Goal: Transaction & Acquisition: Obtain resource

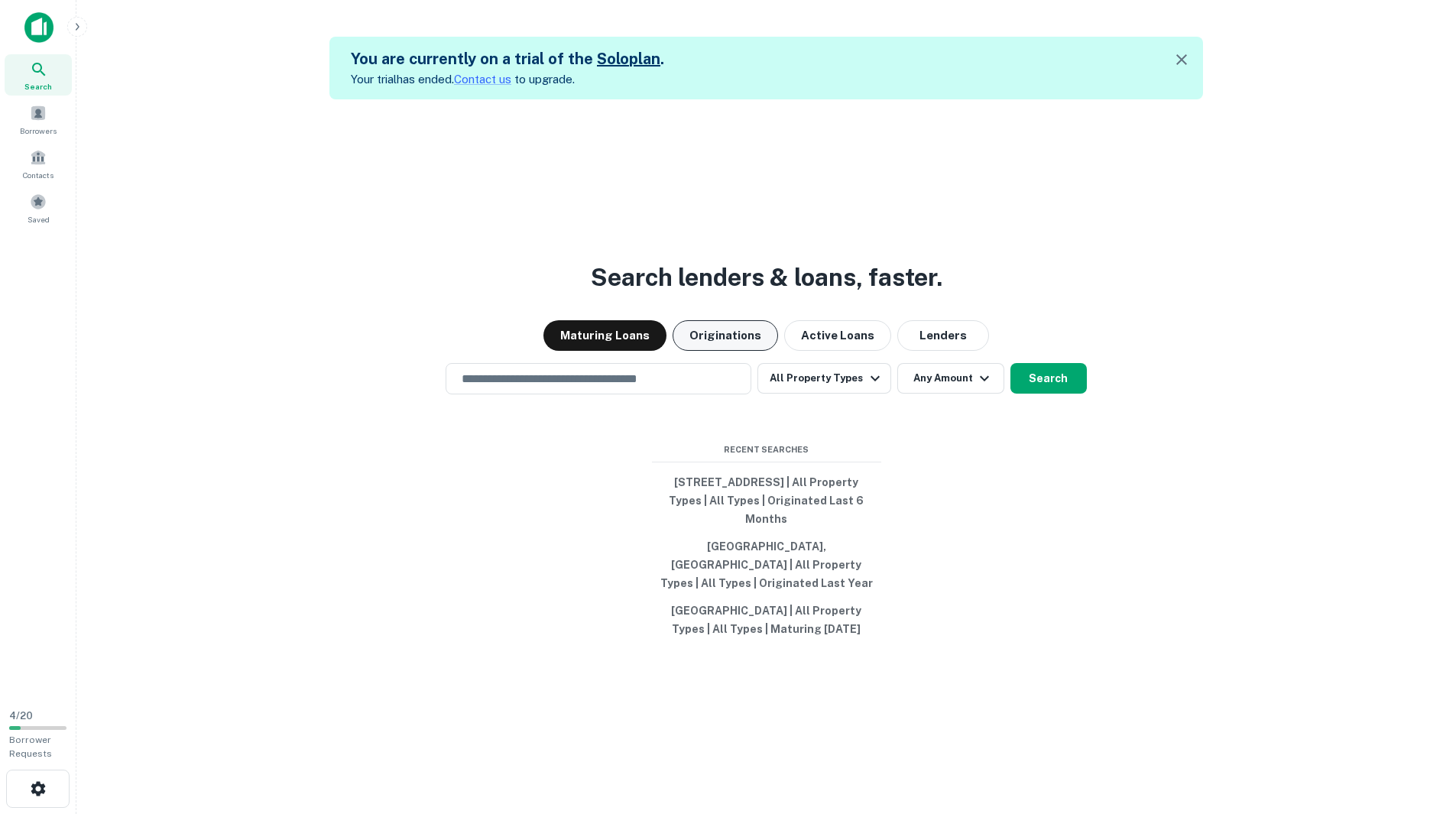
click at [743, 343] on button "Originations" at bounding box center [725, 335] width 106 height 30
click at [688, 387] on input "text" at bounding box center [598, 379] width 292 height 18
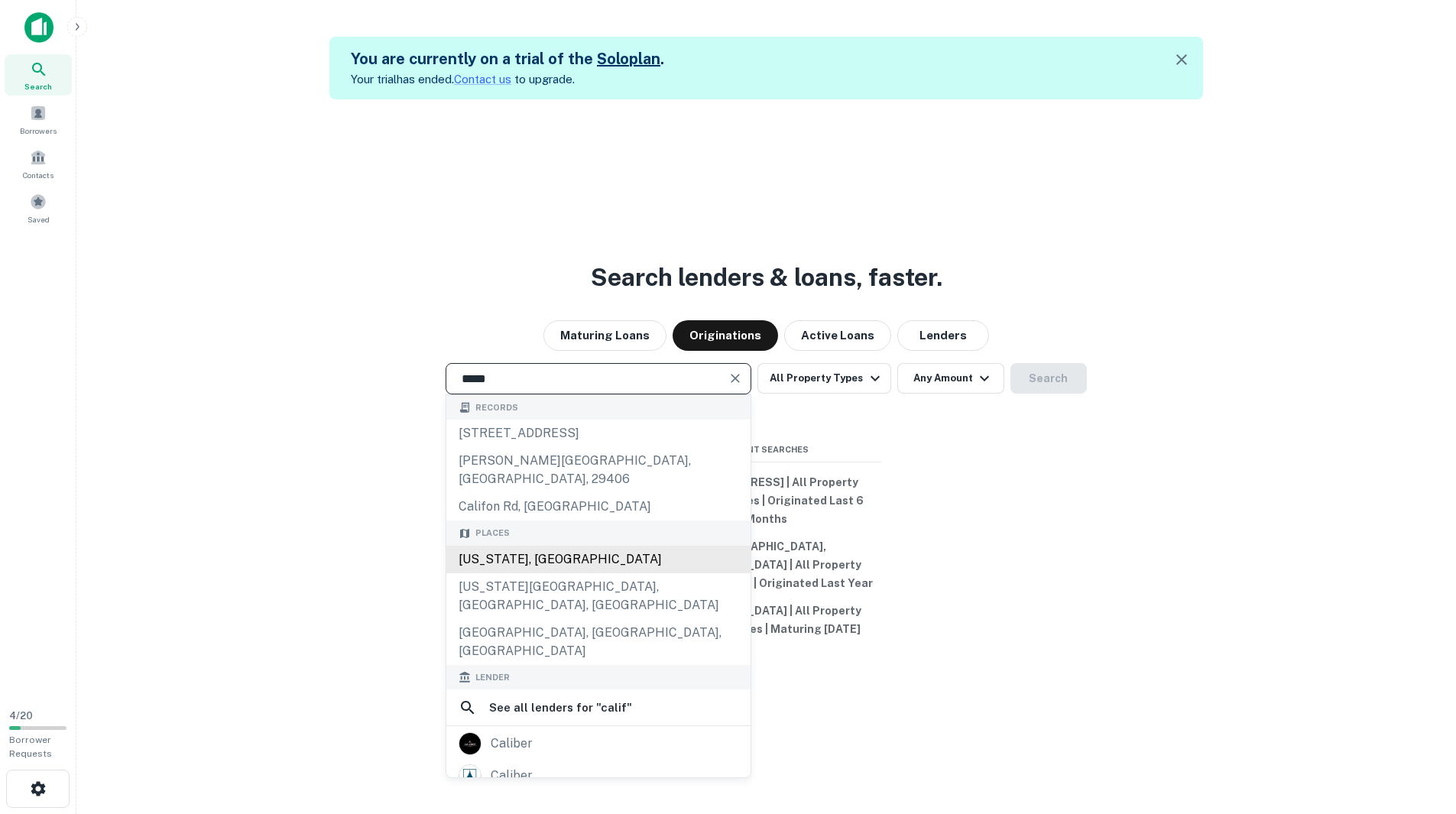
click at [519, 551] on div "[US_STATE], [GEOGRAPHIC_DATA]" at bounding box center [599, 559] width 304 height 28
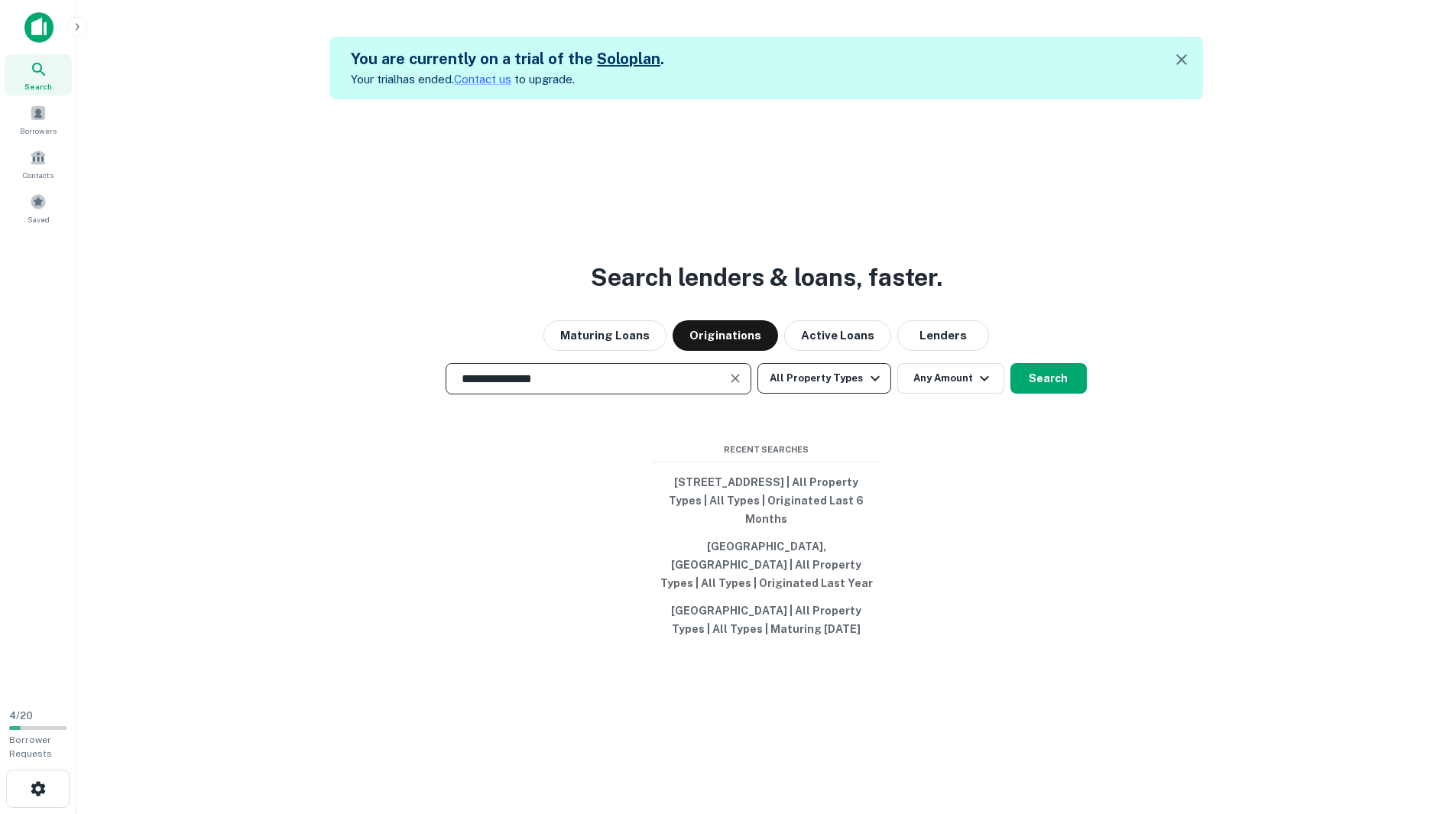
type input "**********"
click at [829, 387] on button "All Property Types" at bounding box center [823, 378] width 133 height 30
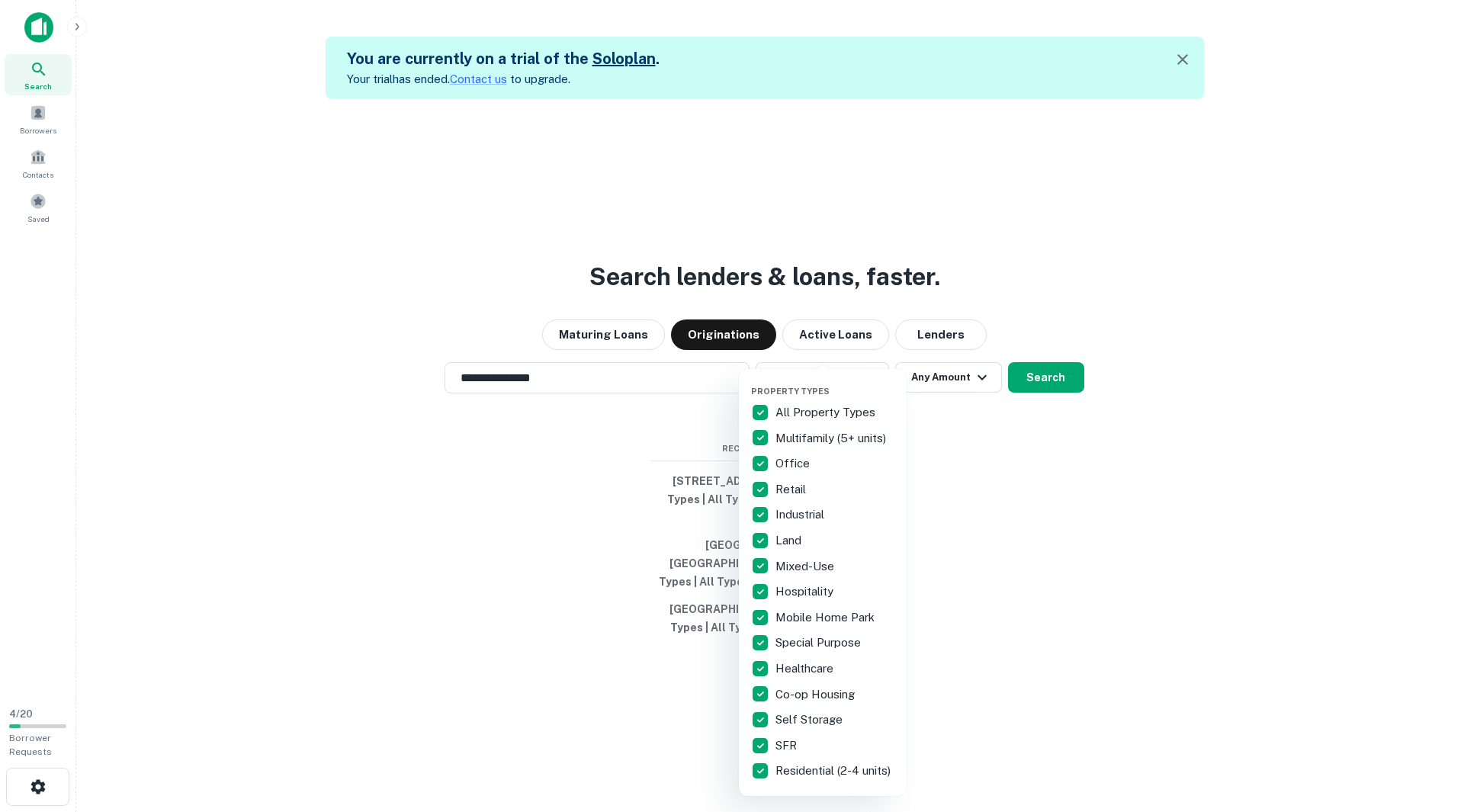
click at [801, 409] on p "All Property Types" at bounding box center [827, 412] width 103 height 19
click at [944, 394] on div at bounding box center [732, 406] width 1464 height 812
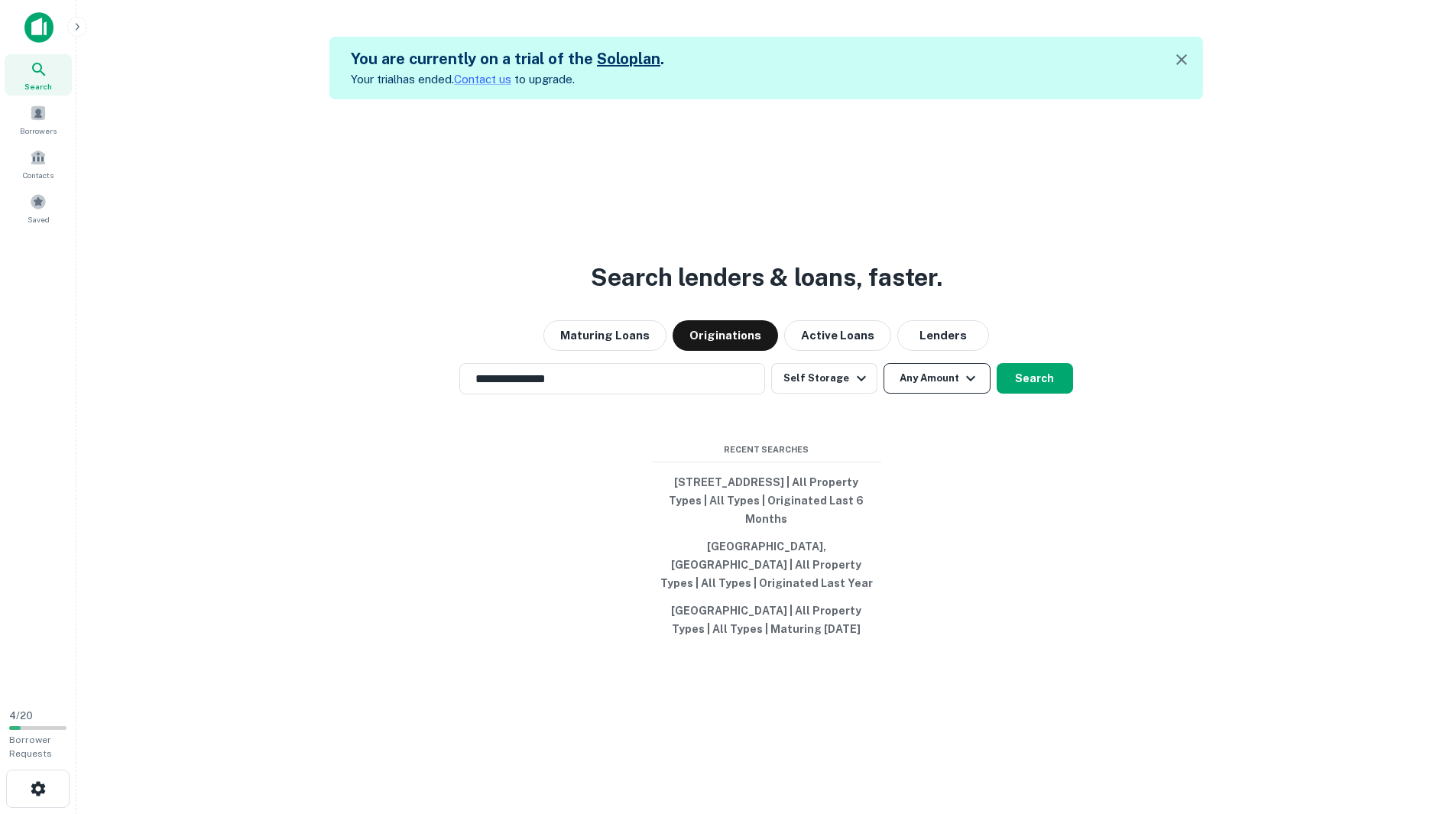
click at [946, 391] on button "Any Amount" at bounding box center [937, 378] width 107 height 30
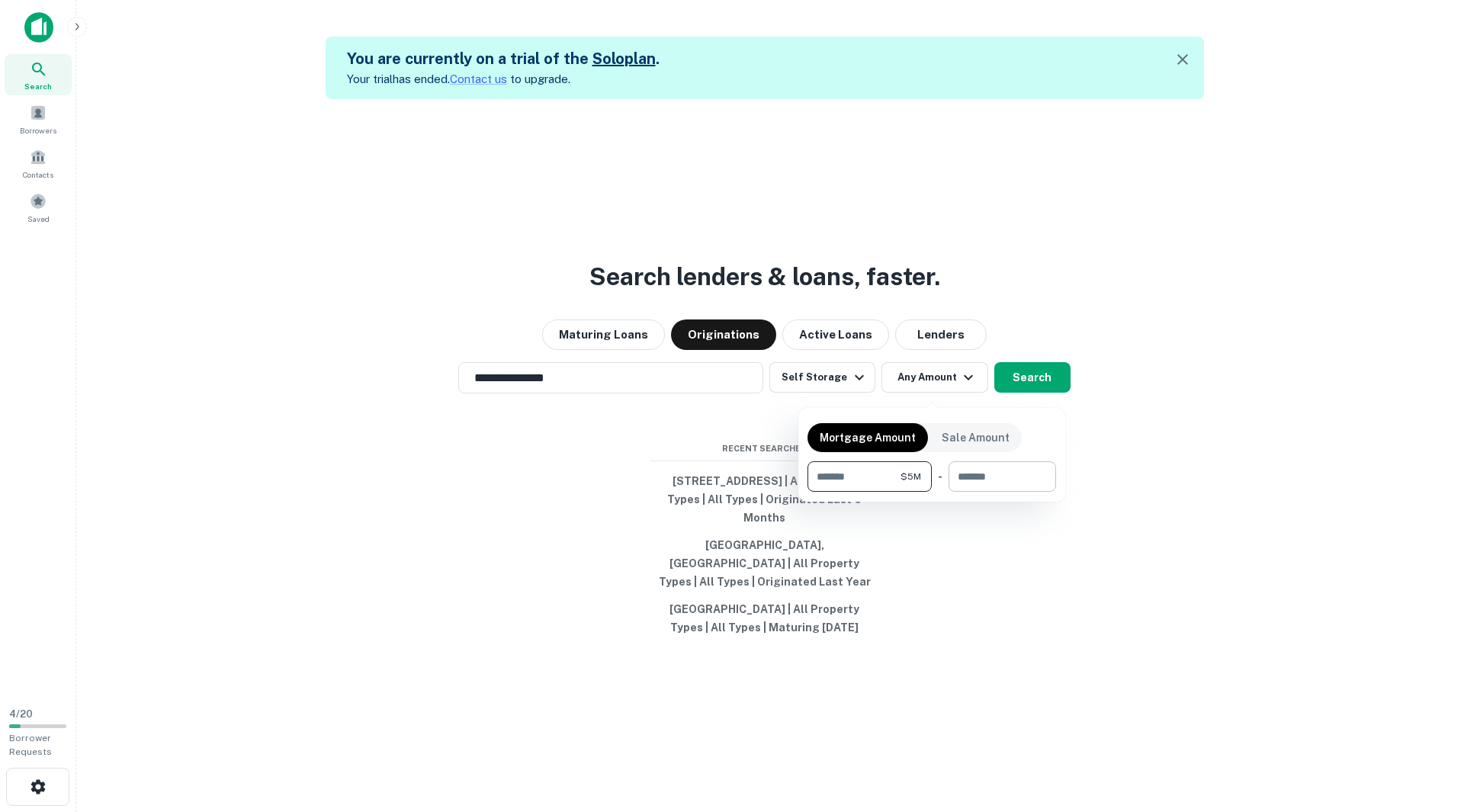
type input "*******"
click at [993, 473] on input "number" at bounding box center [996, 477] width 97 height 30
type input "********"
click at [1037, 387] on div at bounding box center [732, 406] width 1464 height 812
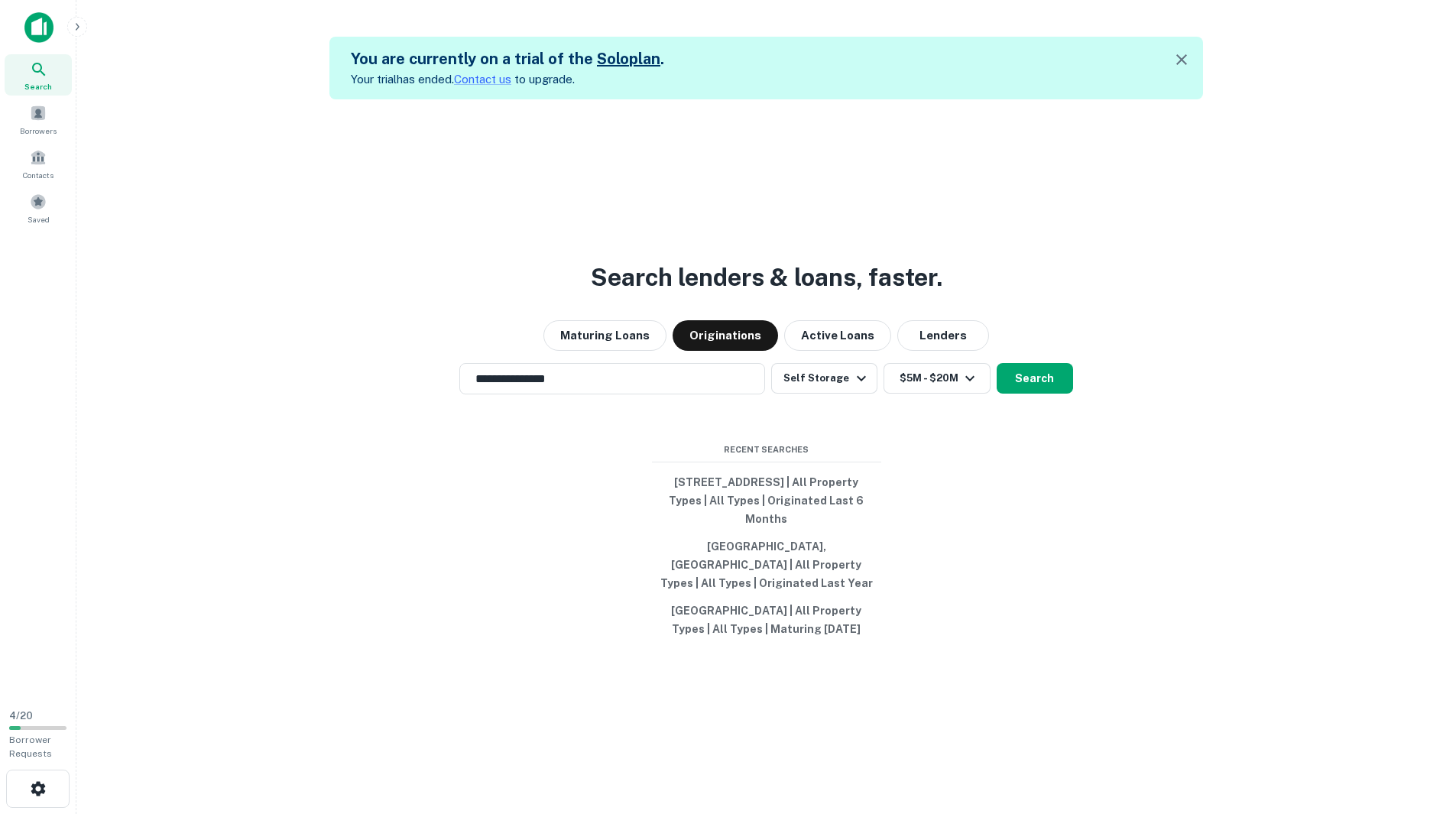
click at [1039, 388] on button "Search" at bounding box center [1035, 378] width 77 height 30
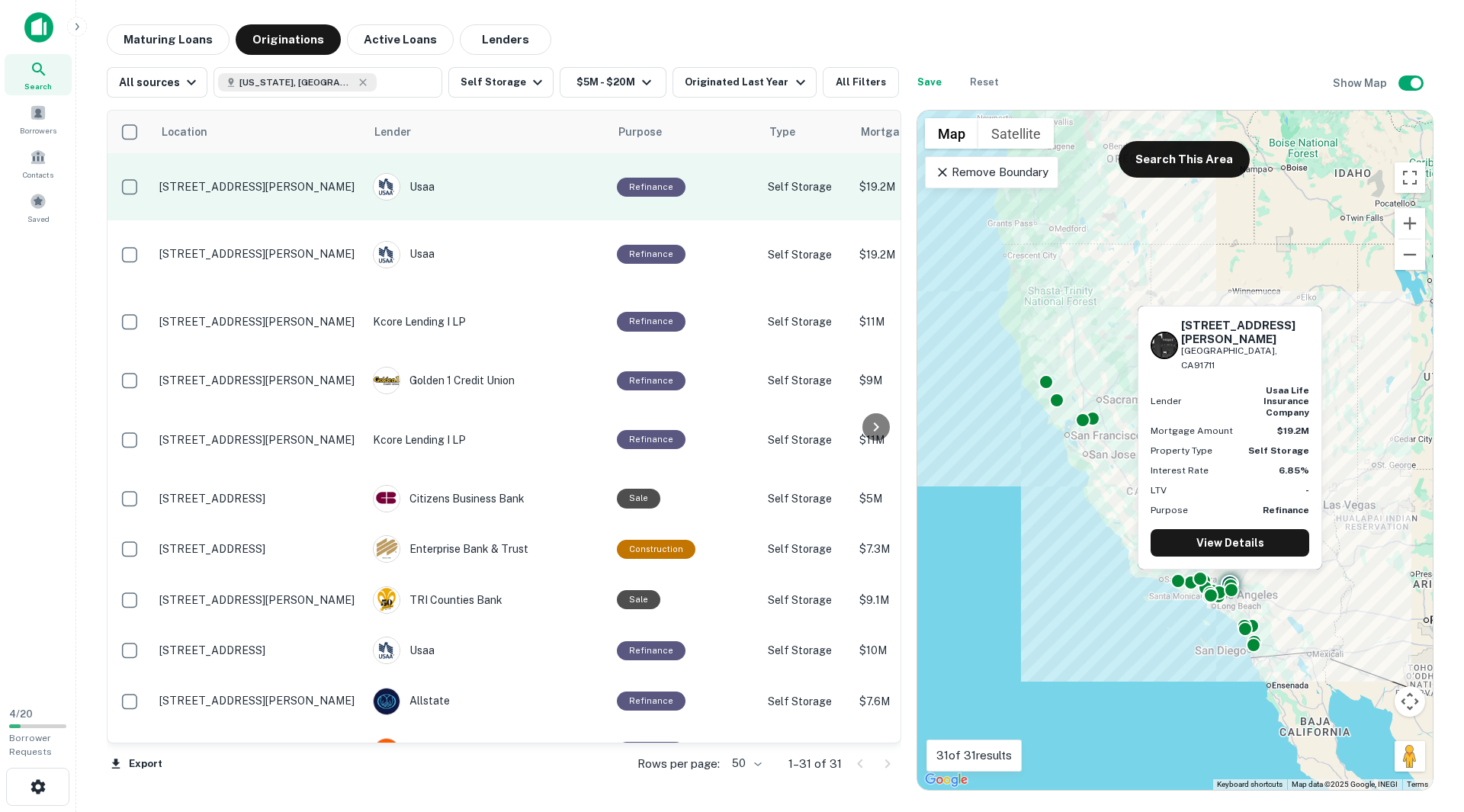
click at [335, 180] on p "717 S Mills Ave Claremont, CA91711" at bounding box center [257, 186] width 198 height 13
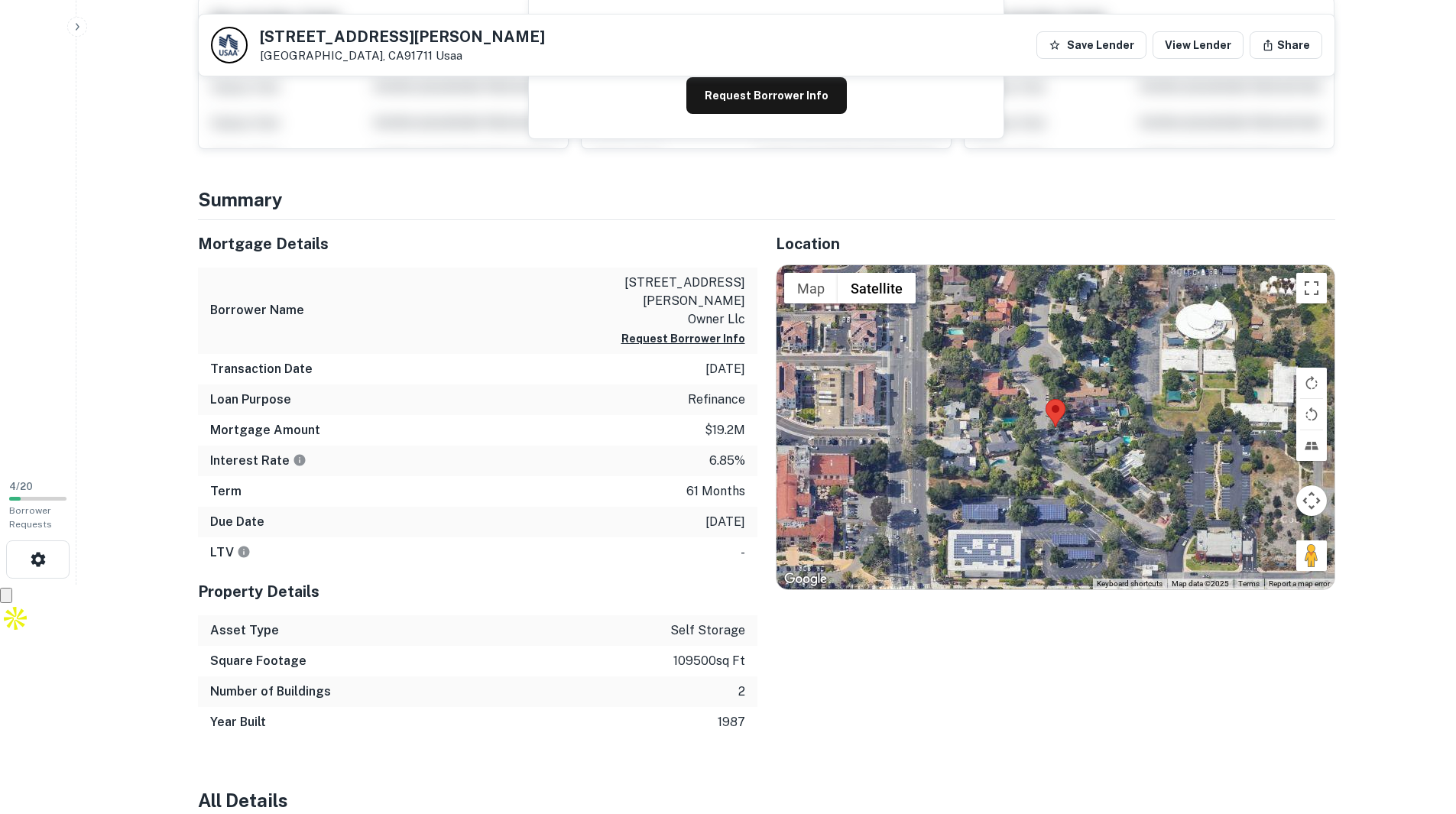
scroll to position [382, 0]
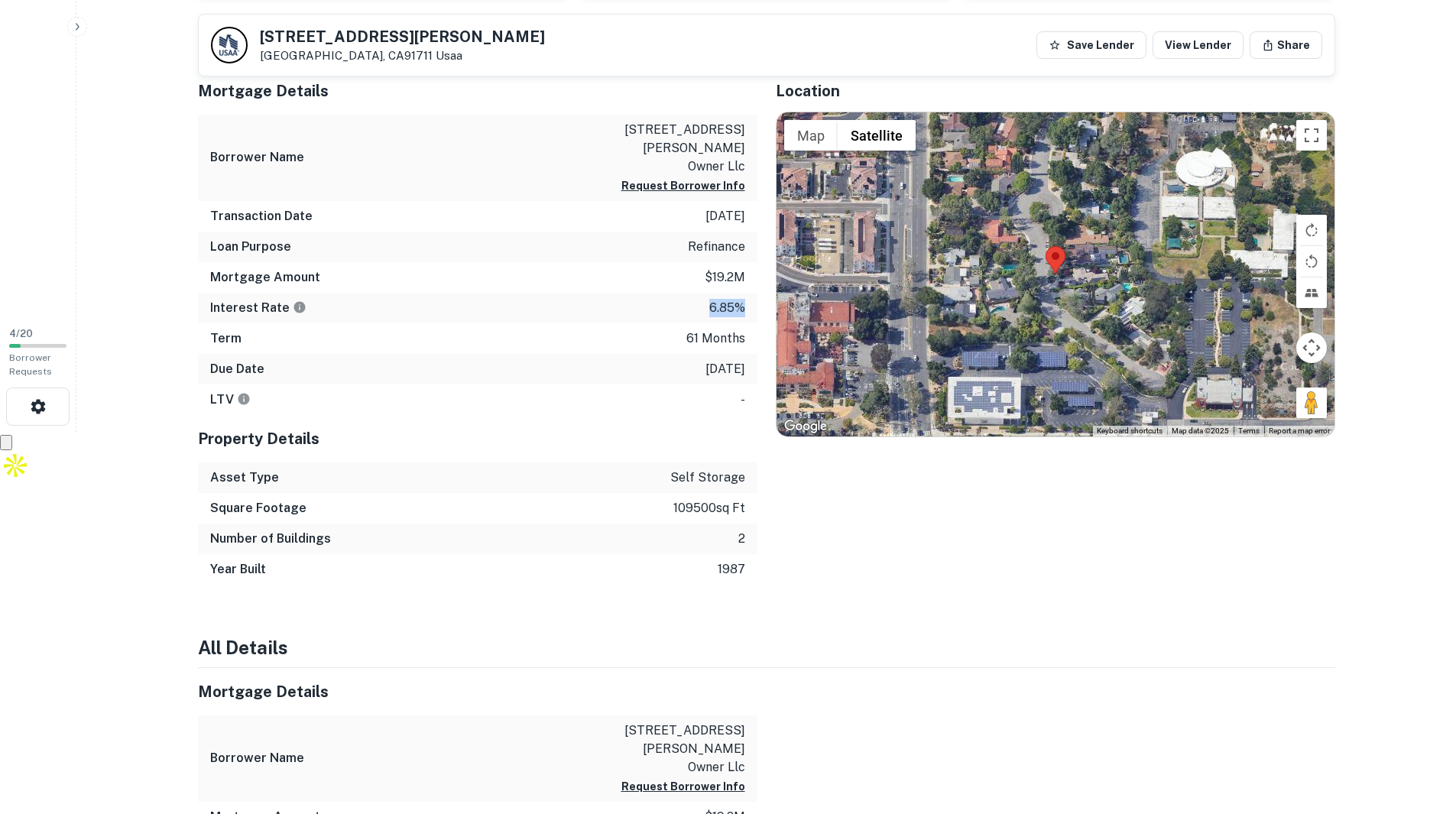
drag, startPoint x: 701, startPoint y: 288, endPoint x: 754, endPoint y: 292, distance: 53.2
click at [754, 293] on div "Interest Rate 6.85%" at bounding box center [477, 308] width 560 height 30
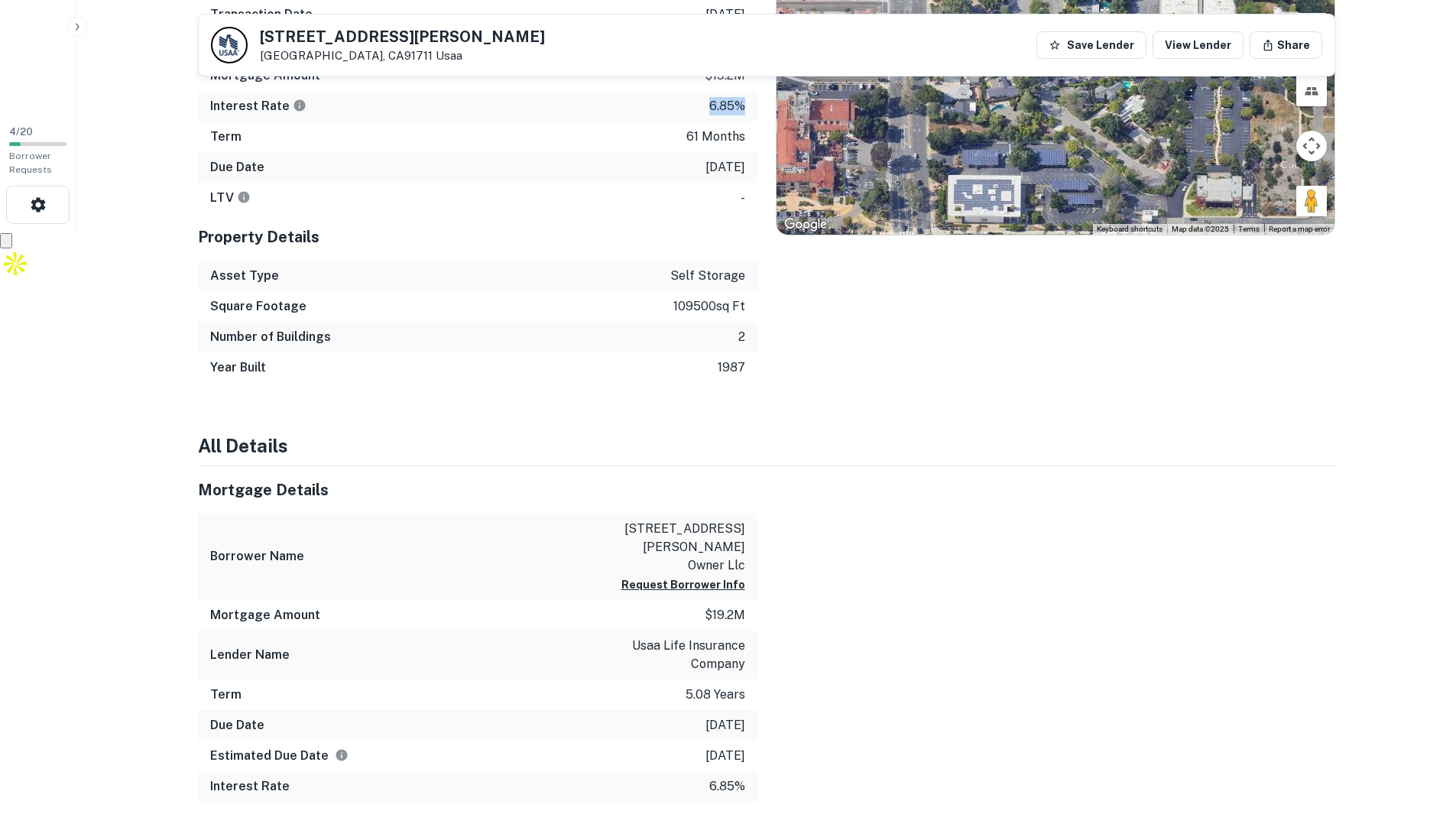
scroll to position [298, 0]
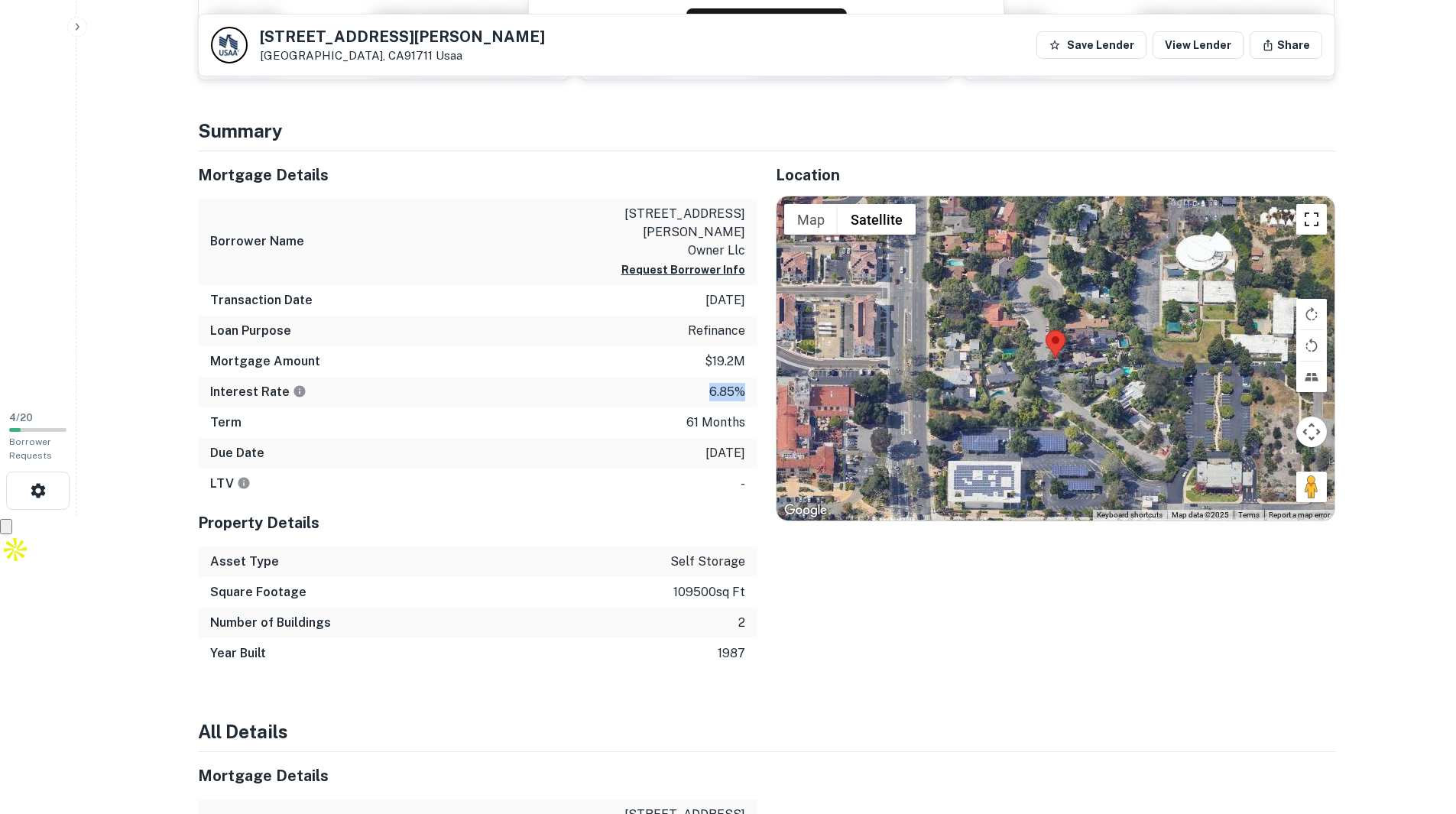
click at [1303, 222] on button "Toggle fullscreen view" at bounding box center [1312, 219] width 30 height 30
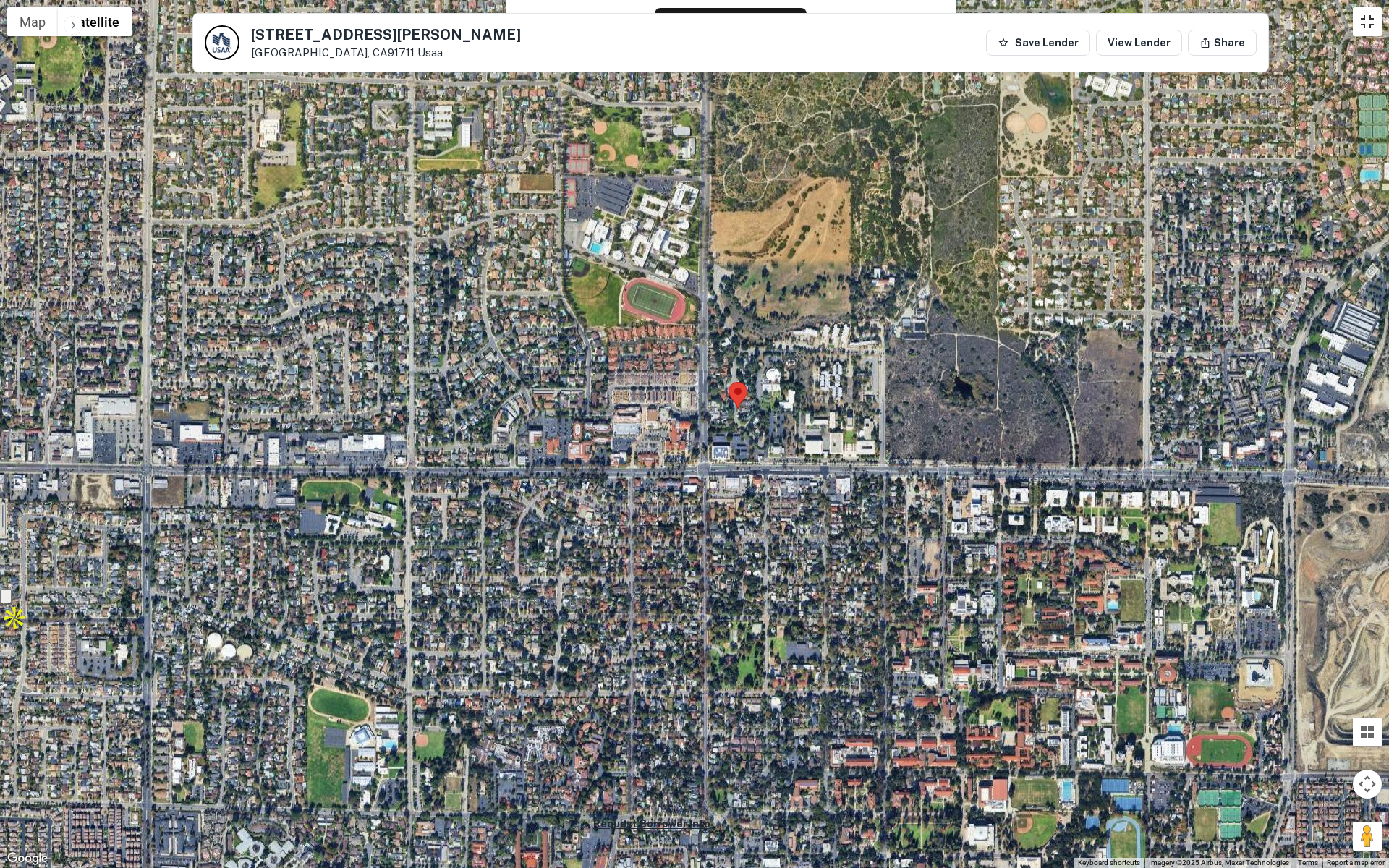
click at [1365, 23] on button "Toggle fullscreen view" at bounding box center [1367, 22] width 29 height 29
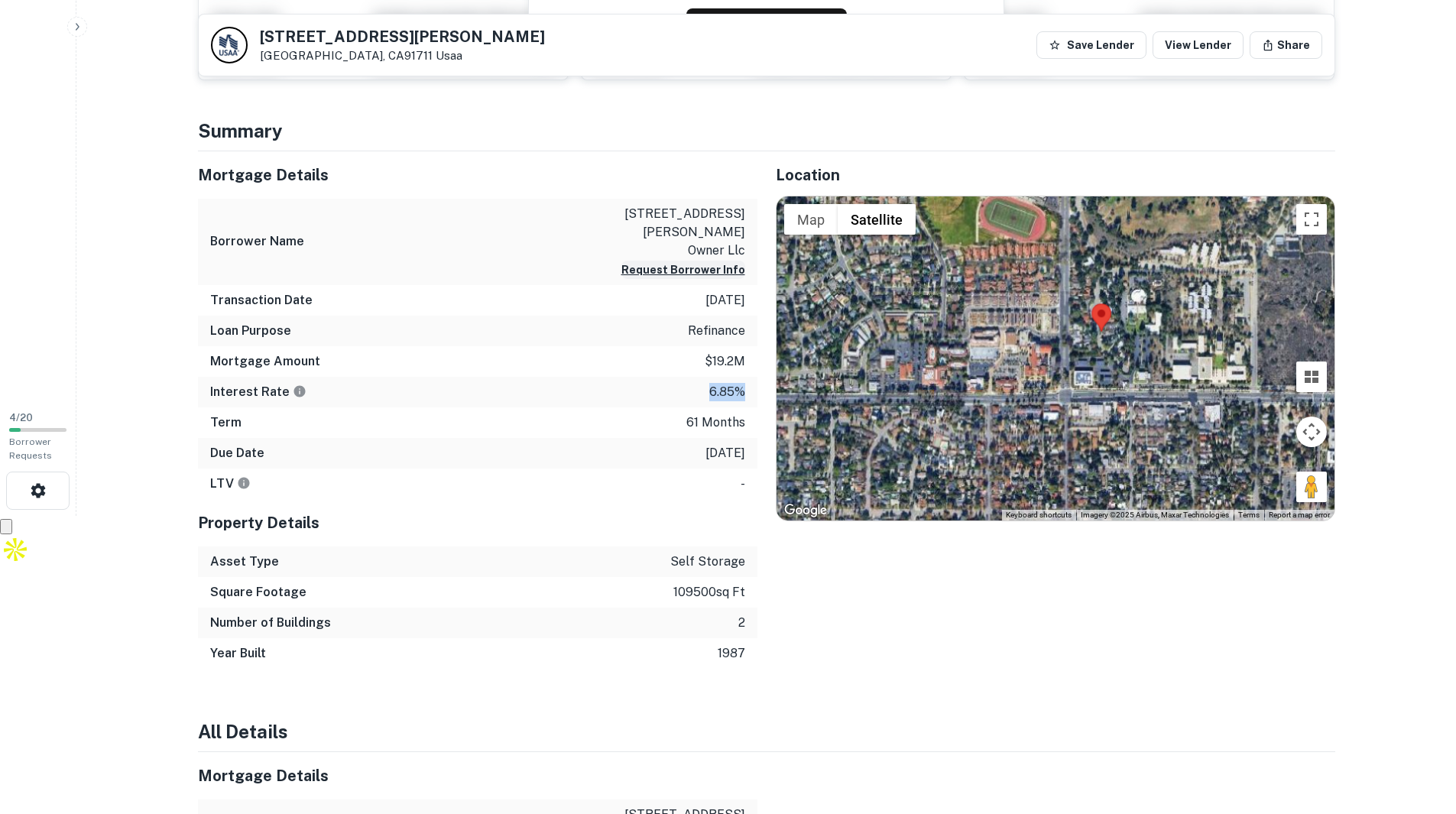
click at [667, 261] on button "Request Borrower Info" at bounding box center [683, 270] width 124 height 19
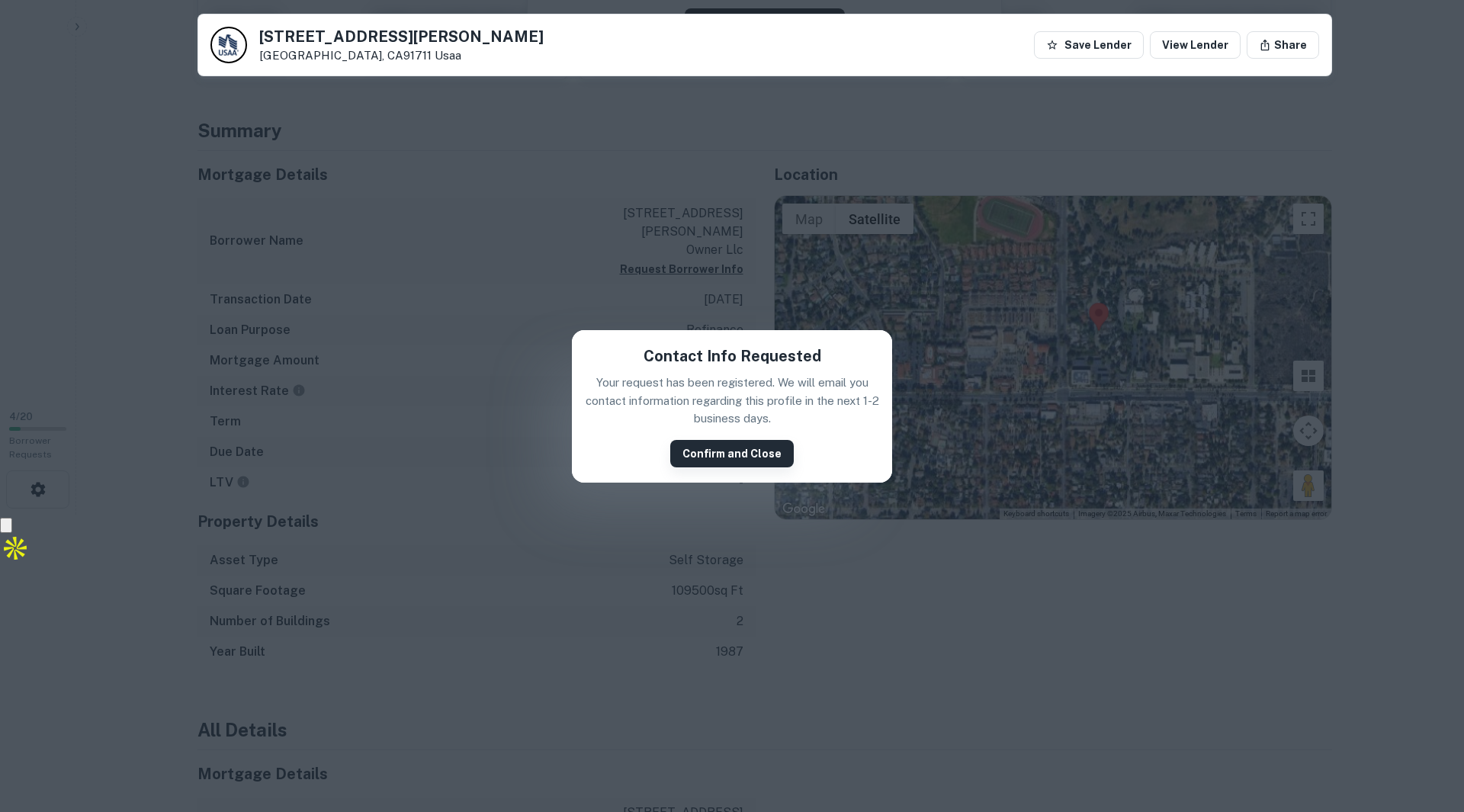
click at [748, 457] on button "Confirm and Close" at bounding box center [732, 453] width 123 height 28
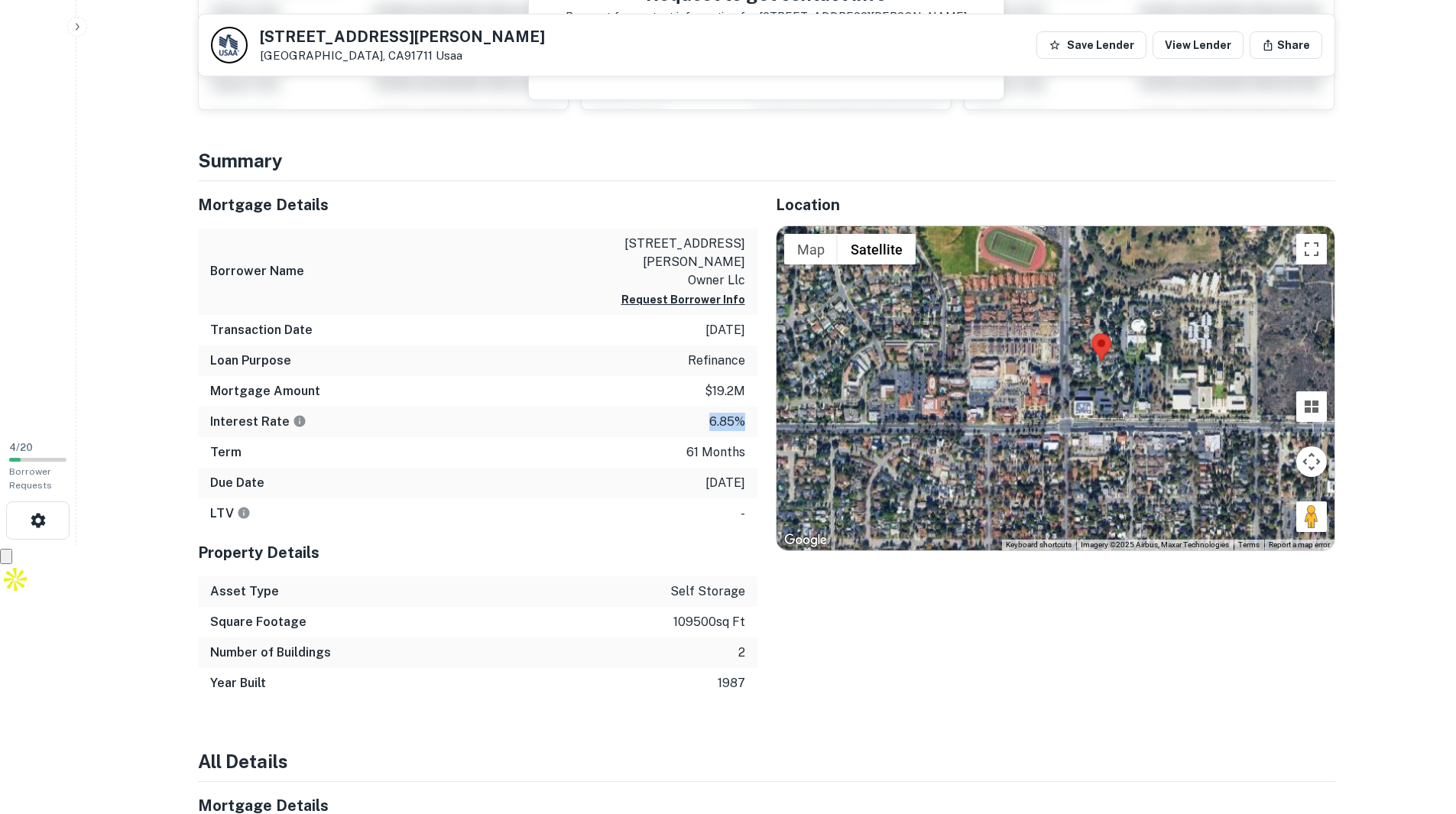
scroll to position [222, 0]
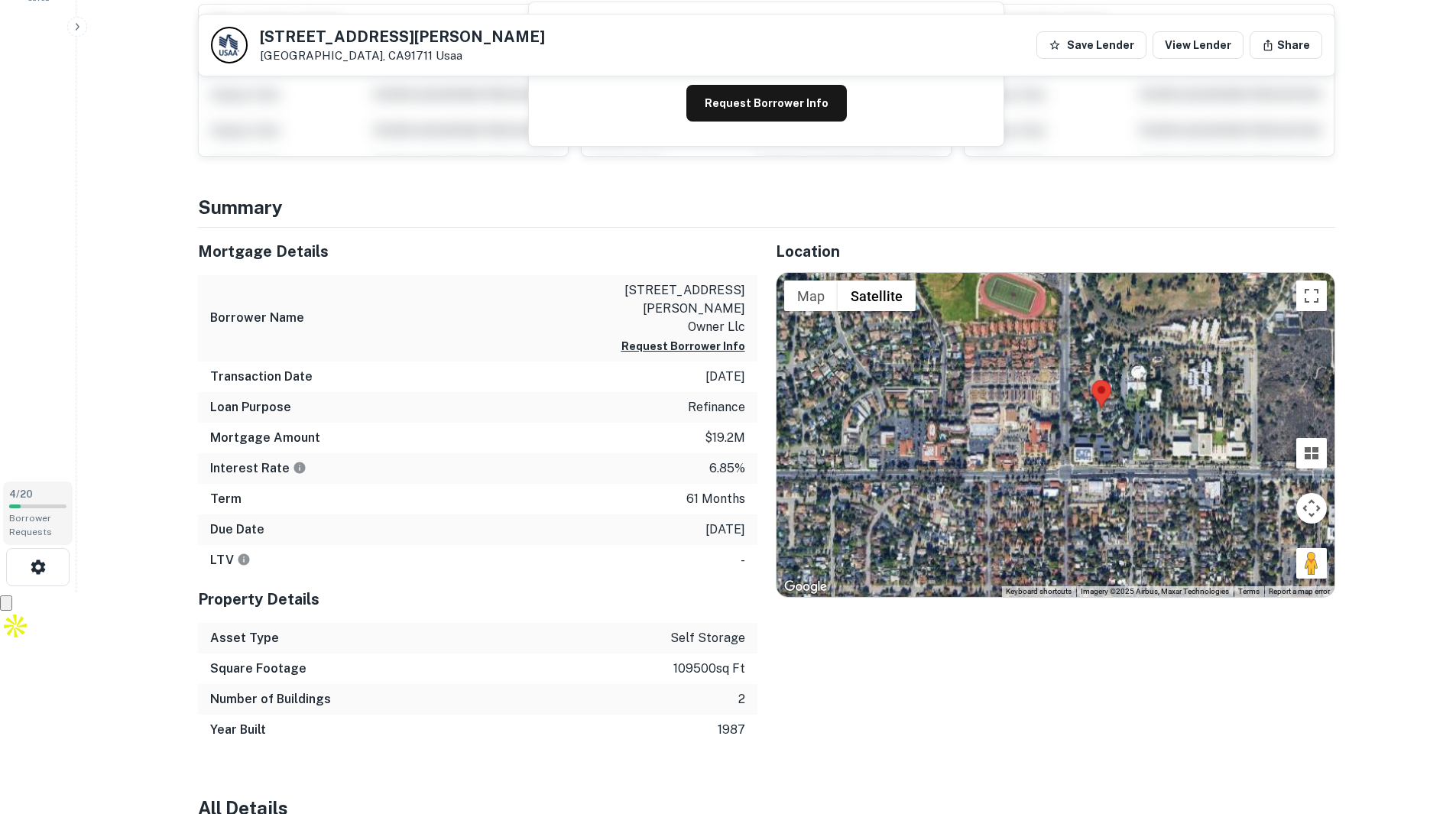
click at [35, 517] on span "Borrower Requests" at bounding box center [30, 524] width 43 height 24
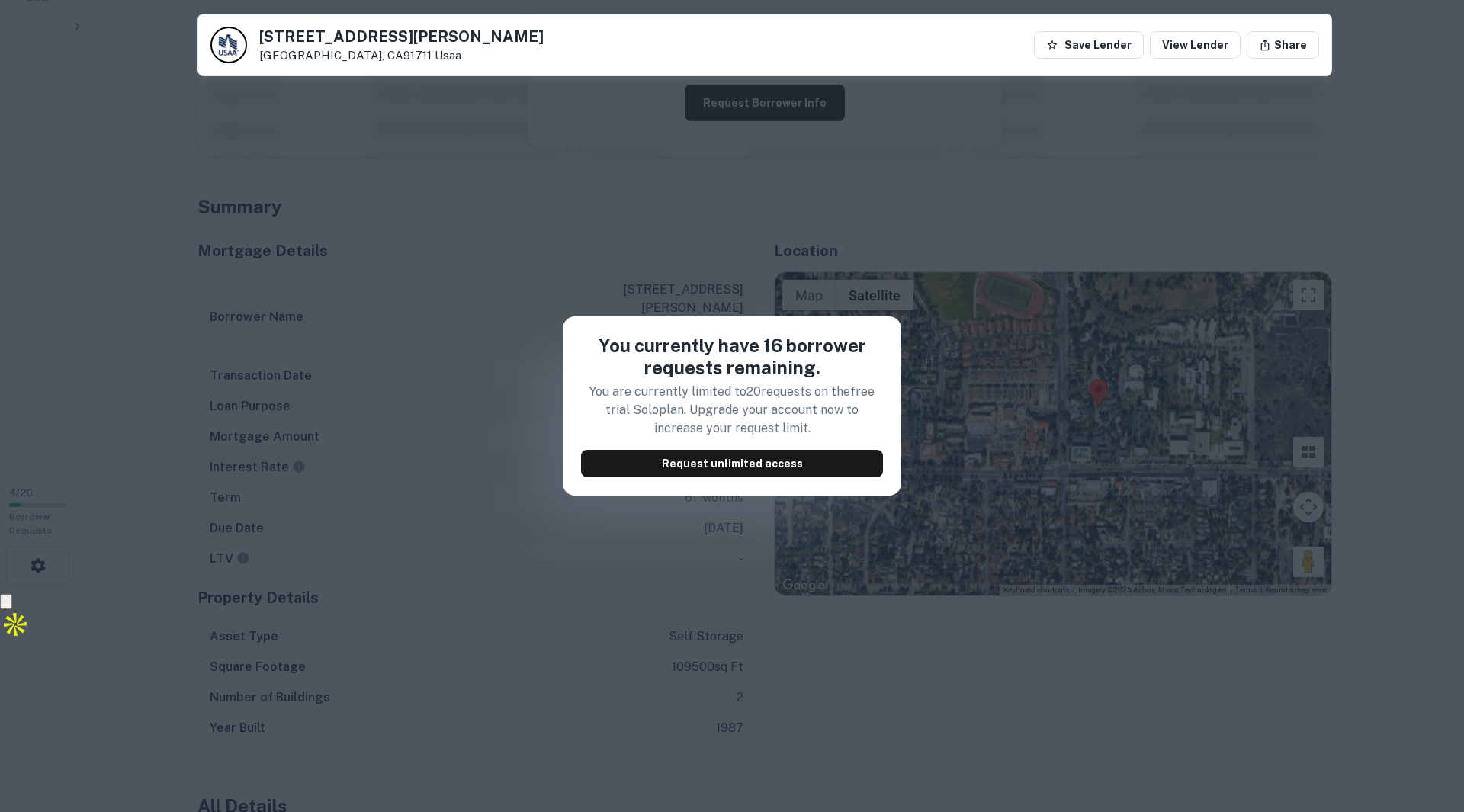
click at [481, 353] on div "You currently have 16 borrower requests remaining. You are currently limited to…" at bounding box center [732, 406] width 1464 height 812
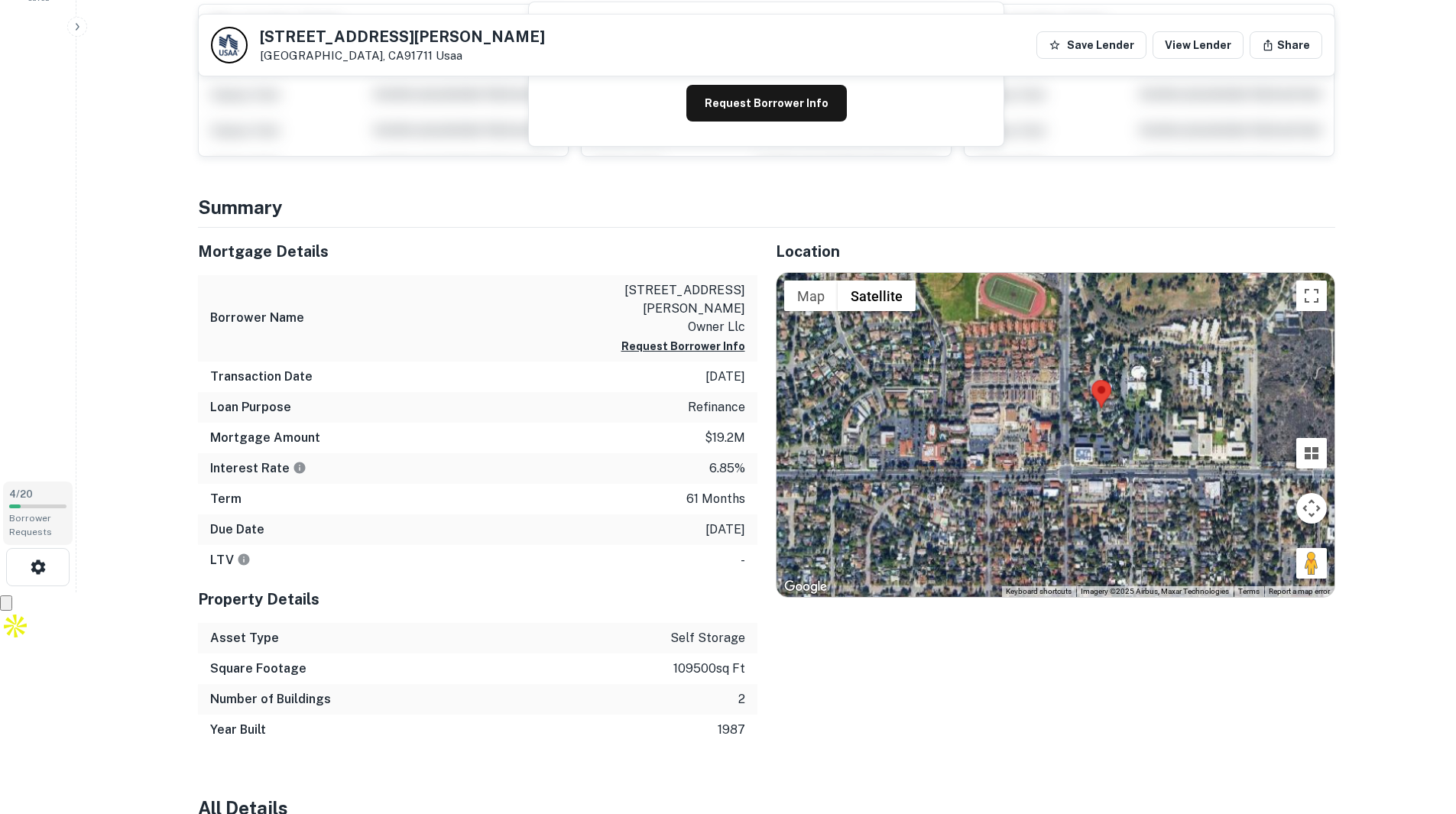
click at [41, 522] on span "Borrower Requests" at bounding box center [30, 524] width 43 height 24
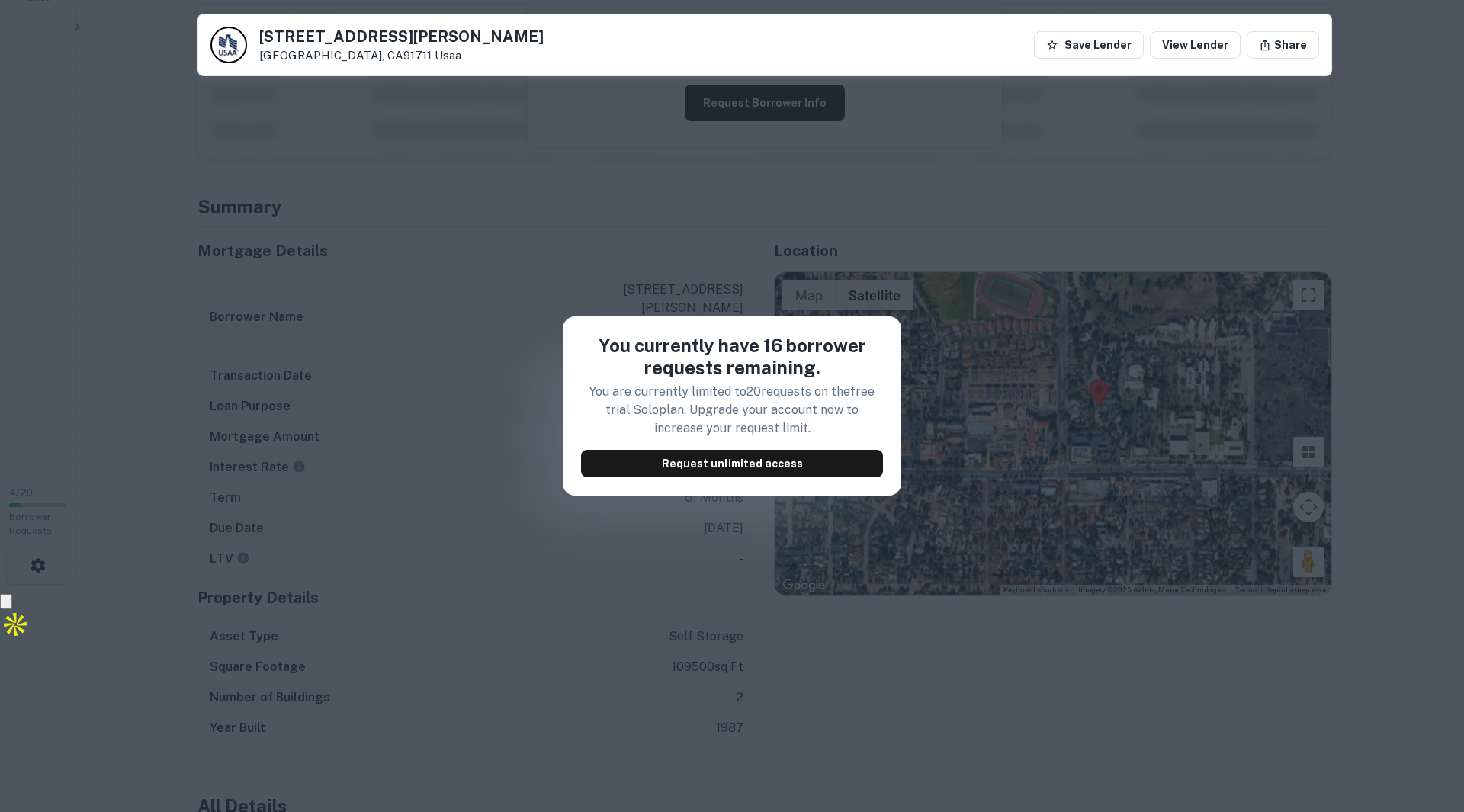
click at [562, 314] on div "You currently have 16 borrower requests remaining. You are currently limited to…" at bounding box center [732, 406] width 1464 height 812
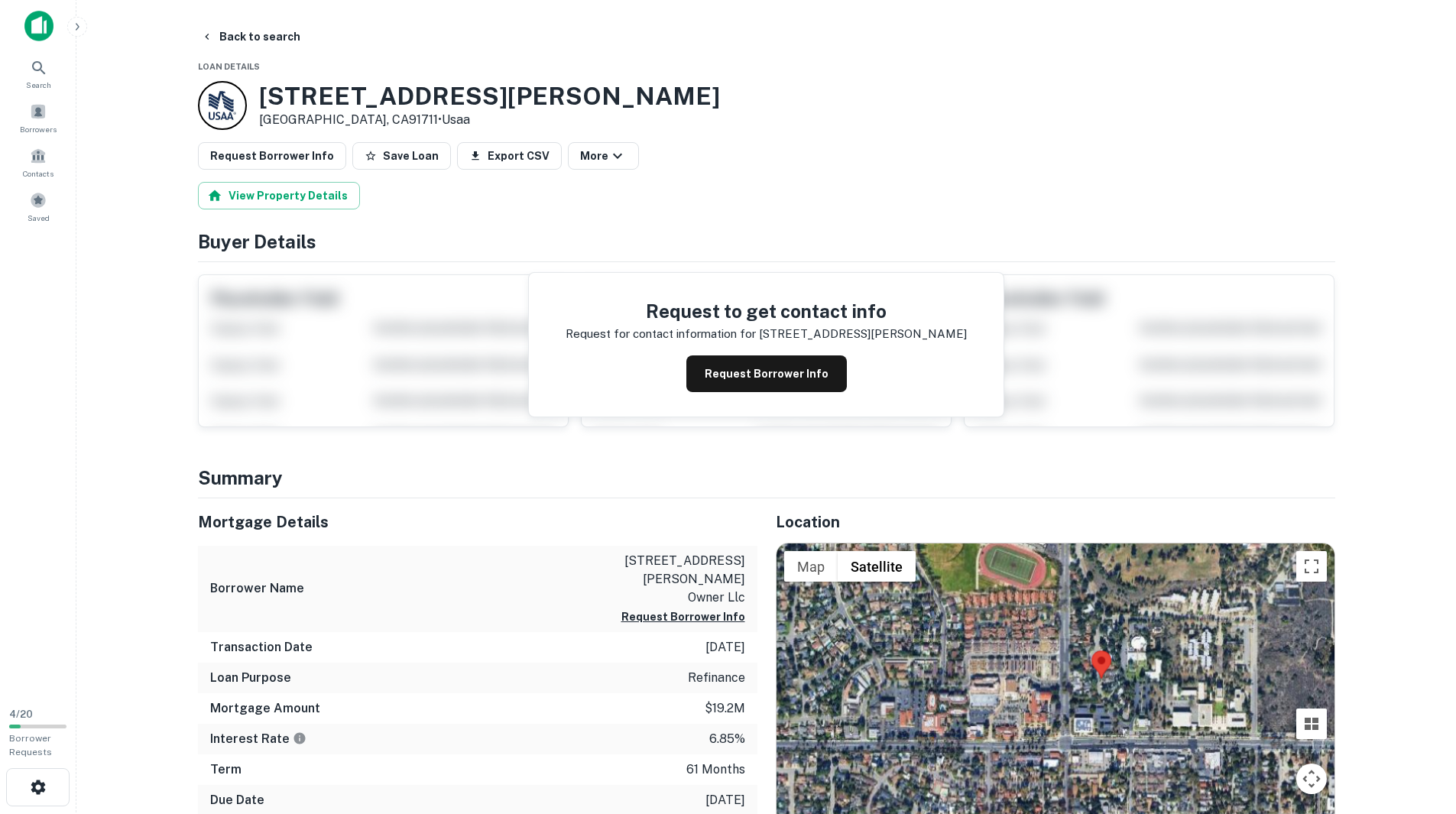
scroll to position [0, 0]
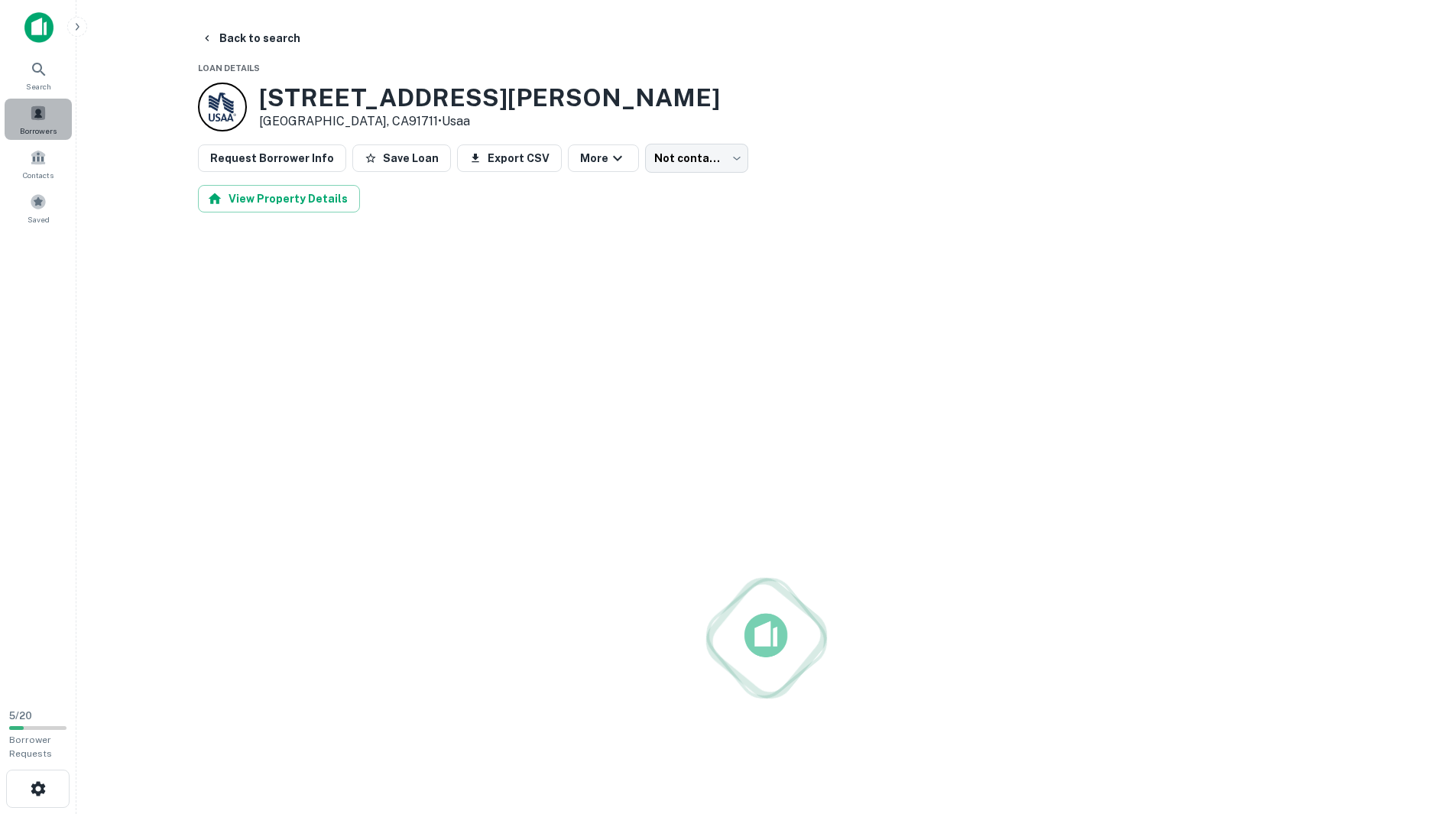
click at [53, 118] on div "Borrowers" at bounding box center [38, 119] width 68 height 41
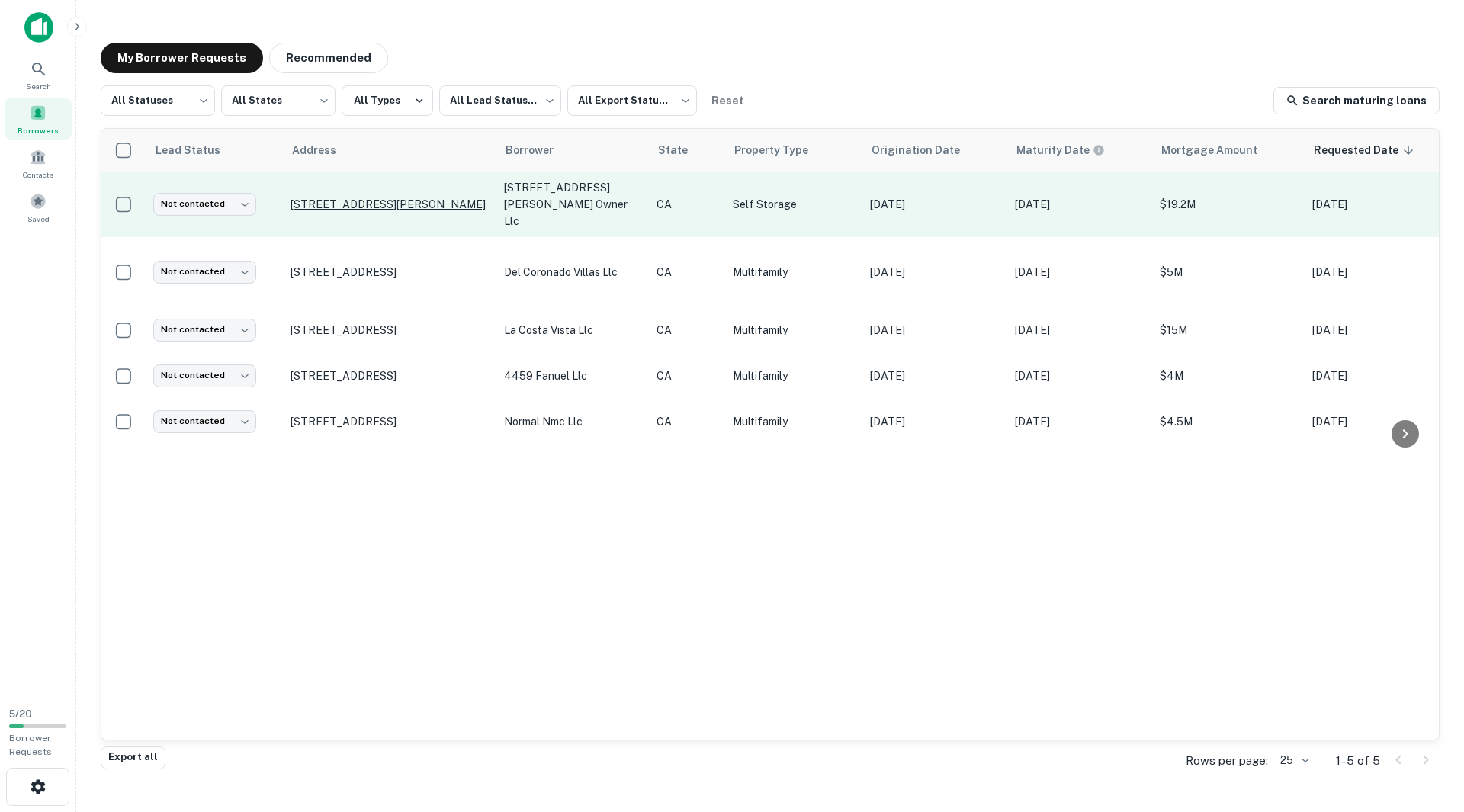
click at [382, 199] on p "[STREET_ADDRESS][PERSON_NAME]" at bounding box center [389, 203] width 198 height 13
click at [240, 191] on body "Search Borrowers Contacts Saved 5 / 20 Borrower Requests My Borrower Requests R…" at bounding box center [732, 406] width 1464 height 812
click at [240, 191] on div at bounding box center [732, 406] width 1464 height 812
drag, startPoint x: 534, startPoint y: 200, endPoint x: 487, endPoint y: 185, distance: 49.3
click at [487, 185] on tr "Not contacted **** ​ 717 S Mills Ave Claremont, CA91711 711 s mills avenue owne…" at bounding box center [920, 204] width 1638 height 66
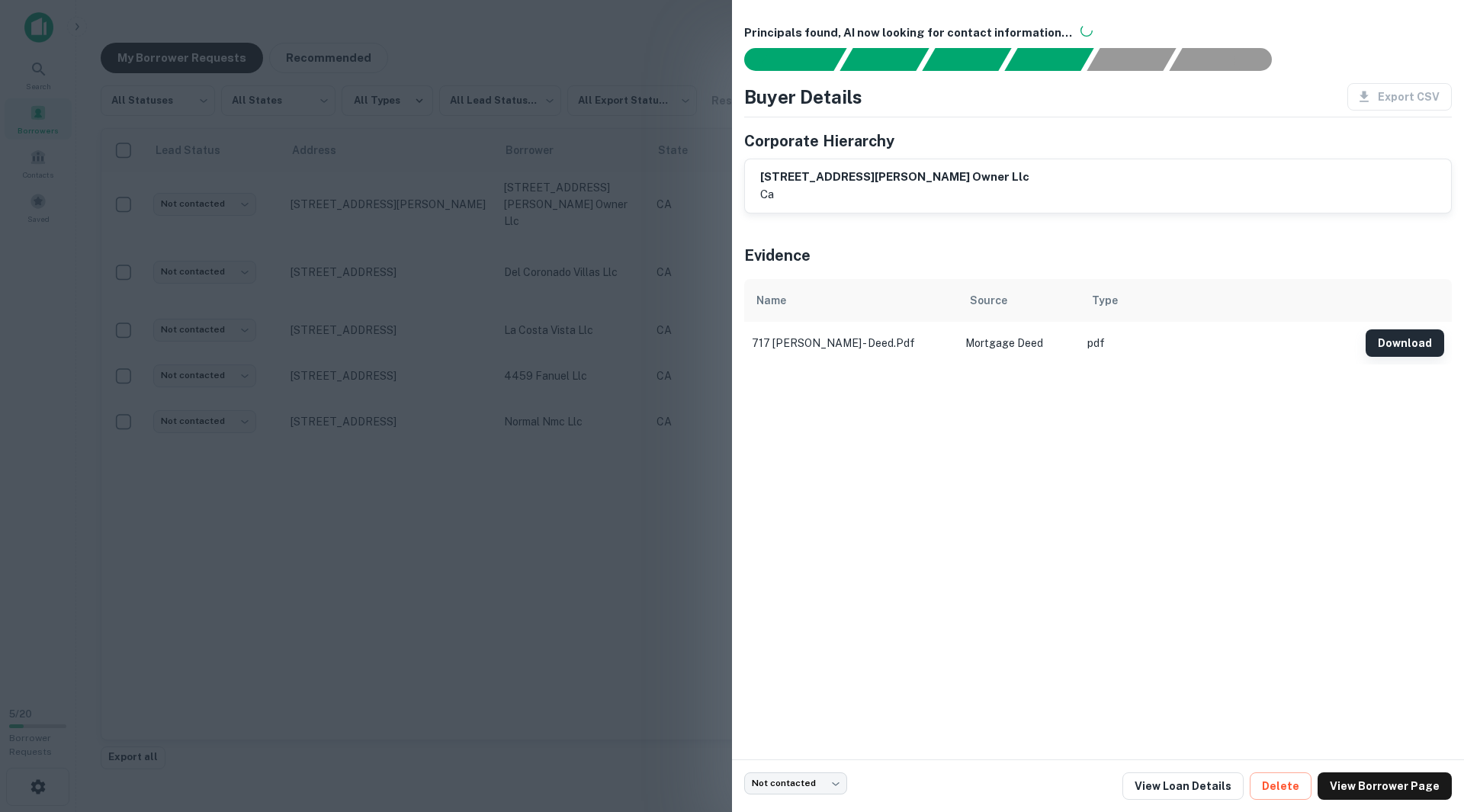
click at [1399, 347] on button "Download" at bounding box center [1405, 343] width 78 height 28
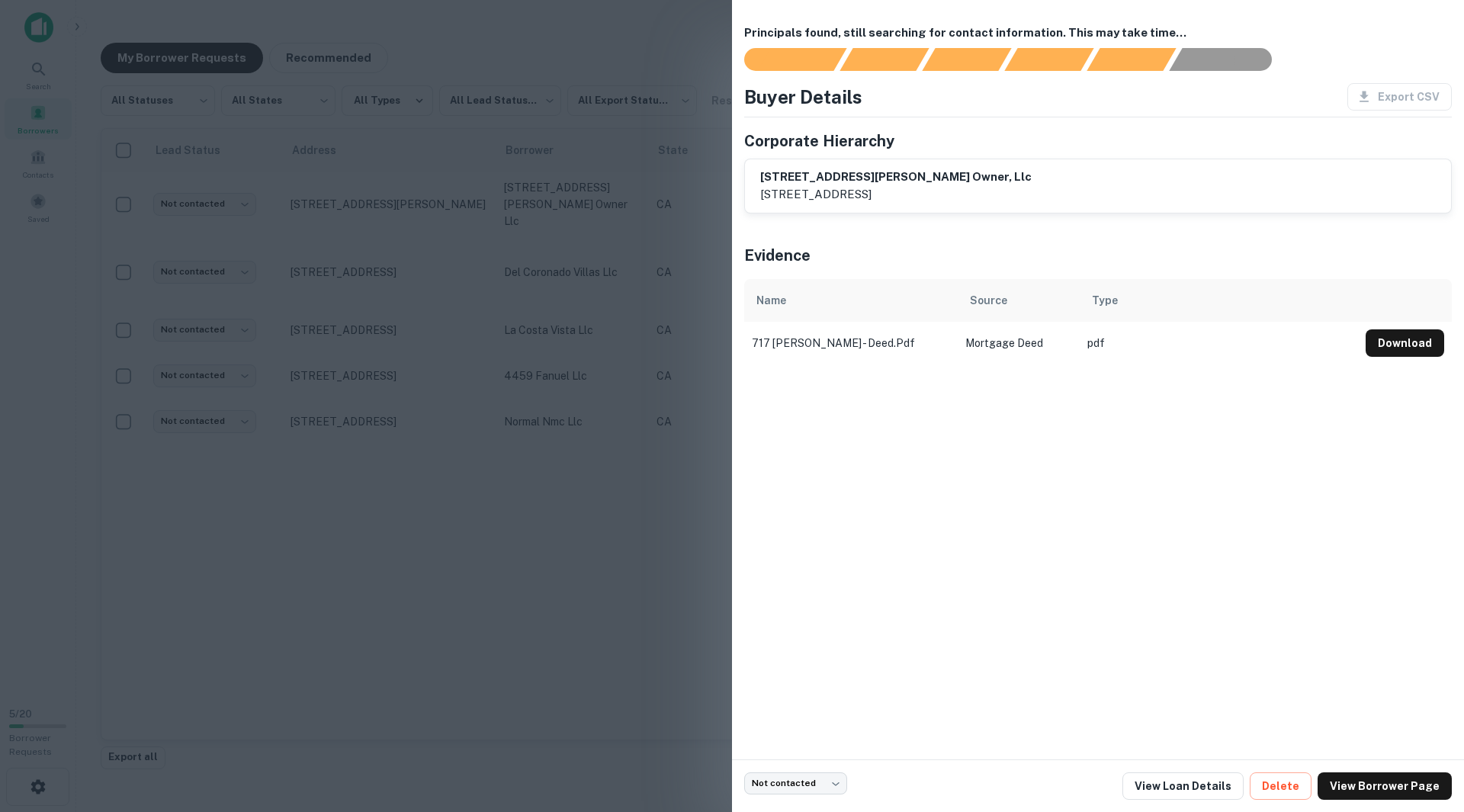
click at [376, 488] on div at bounding box center [732, 406] width 1464 height 812
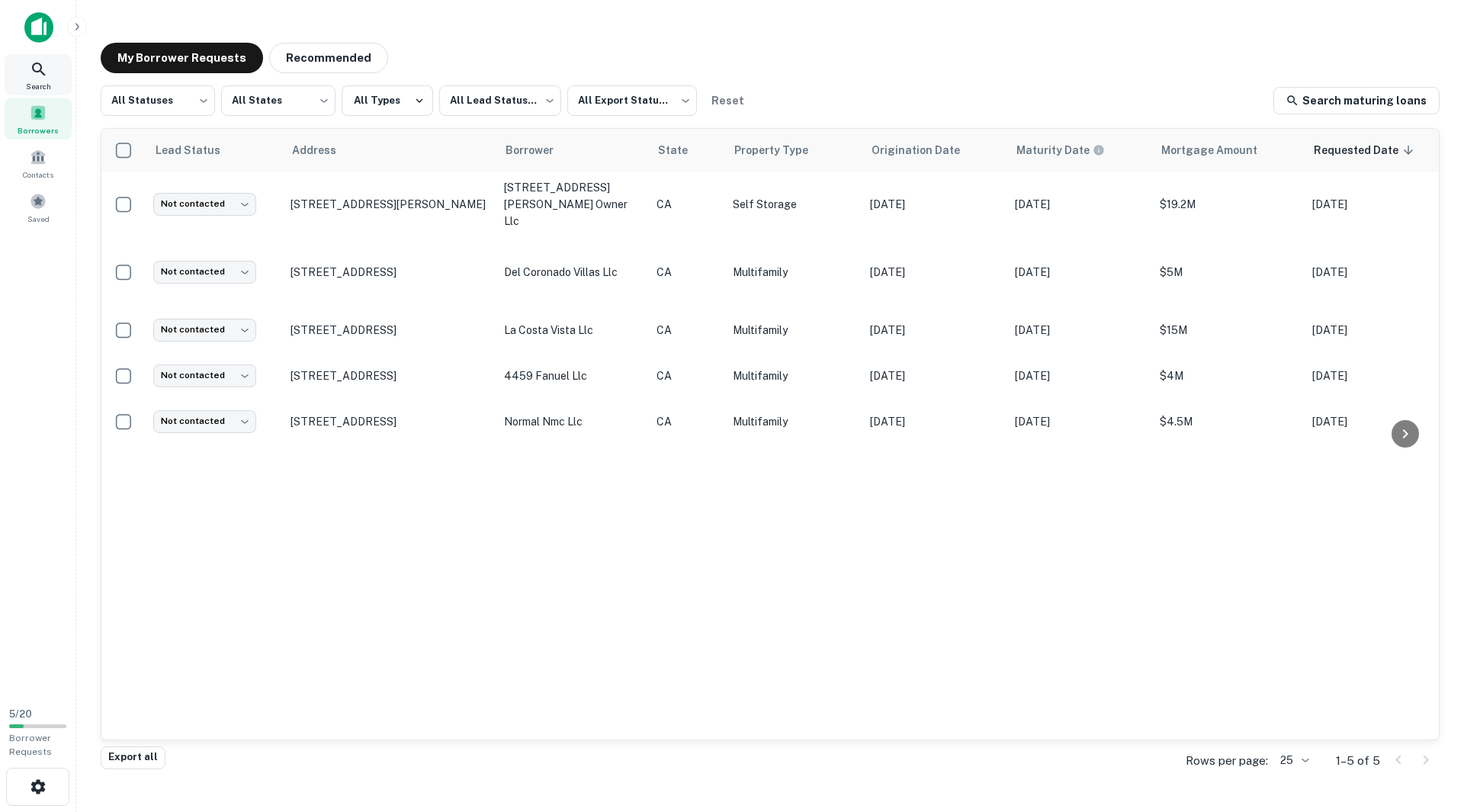
click at [29, 62] on div "Search" at bounding box center [38, 75] width 67 height 41
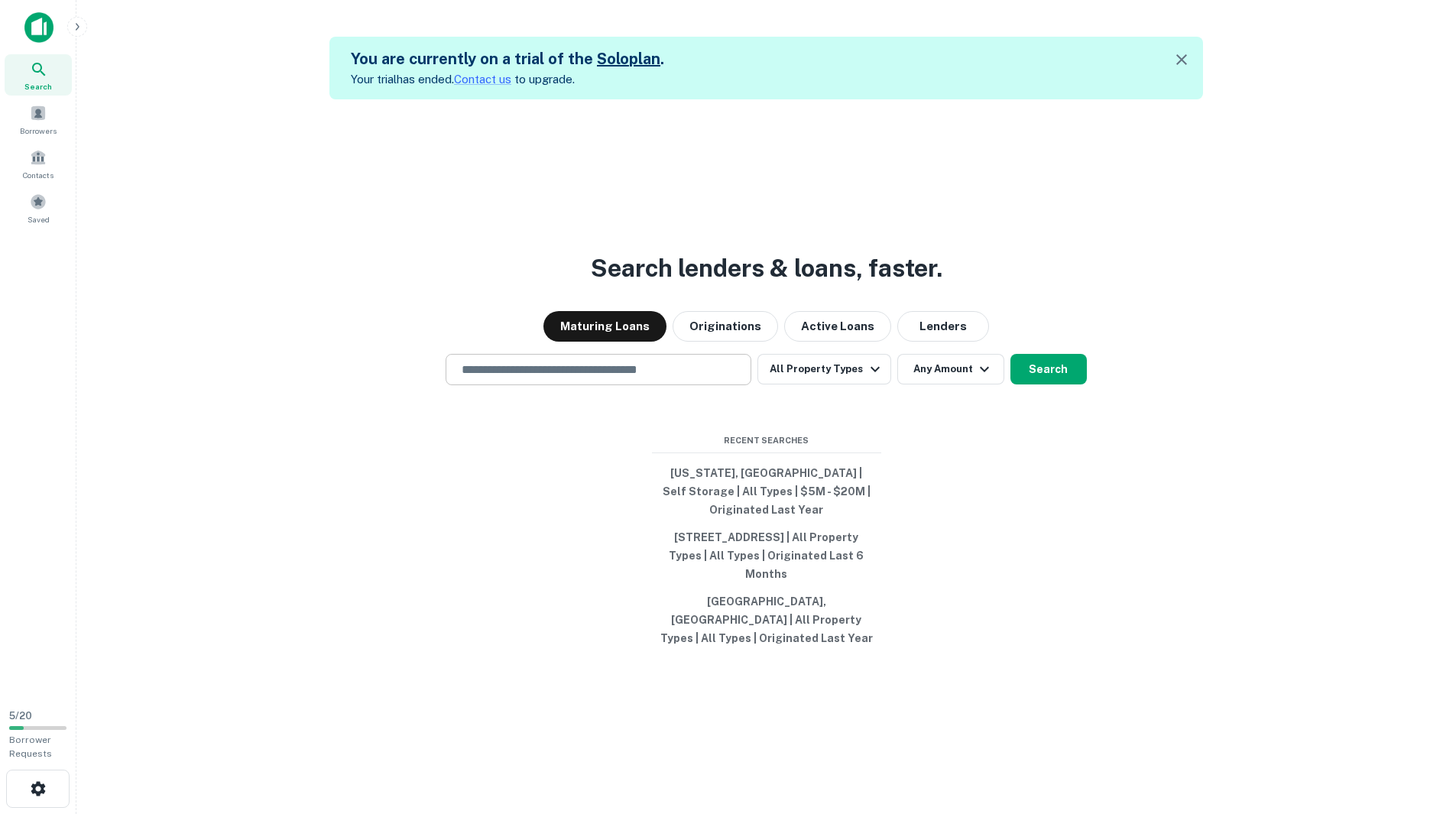
click at [636, 378] on input "text" at bounding box center [598, 369] width 292 height 18
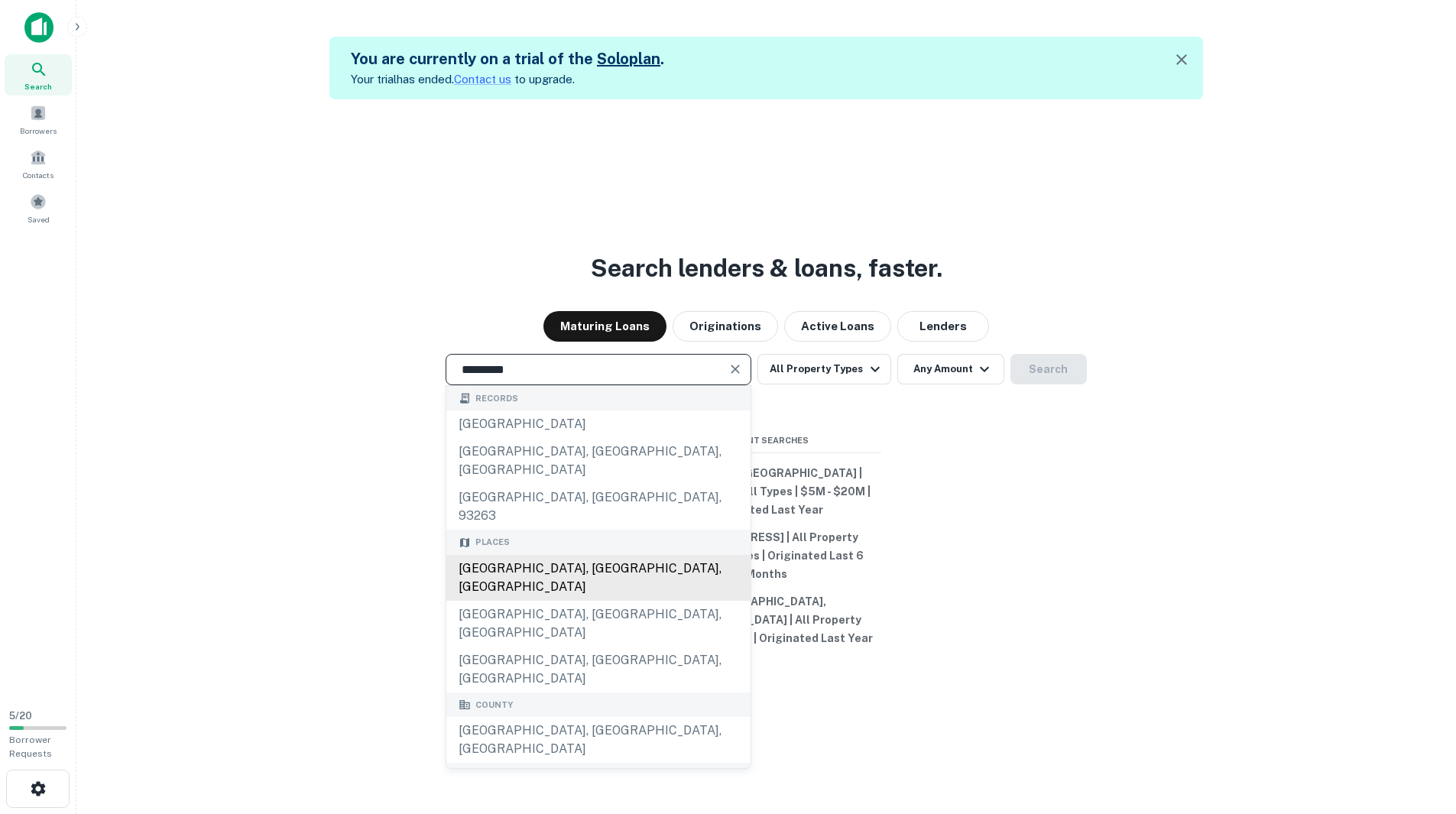
click at [562, 554] on div "[GEOGRAPHIC_DATA], [GEOGRAPHIC_DATA], [GEOGRAPHIC_DATA]" at bounding box center [599, 577] width 304 height 46
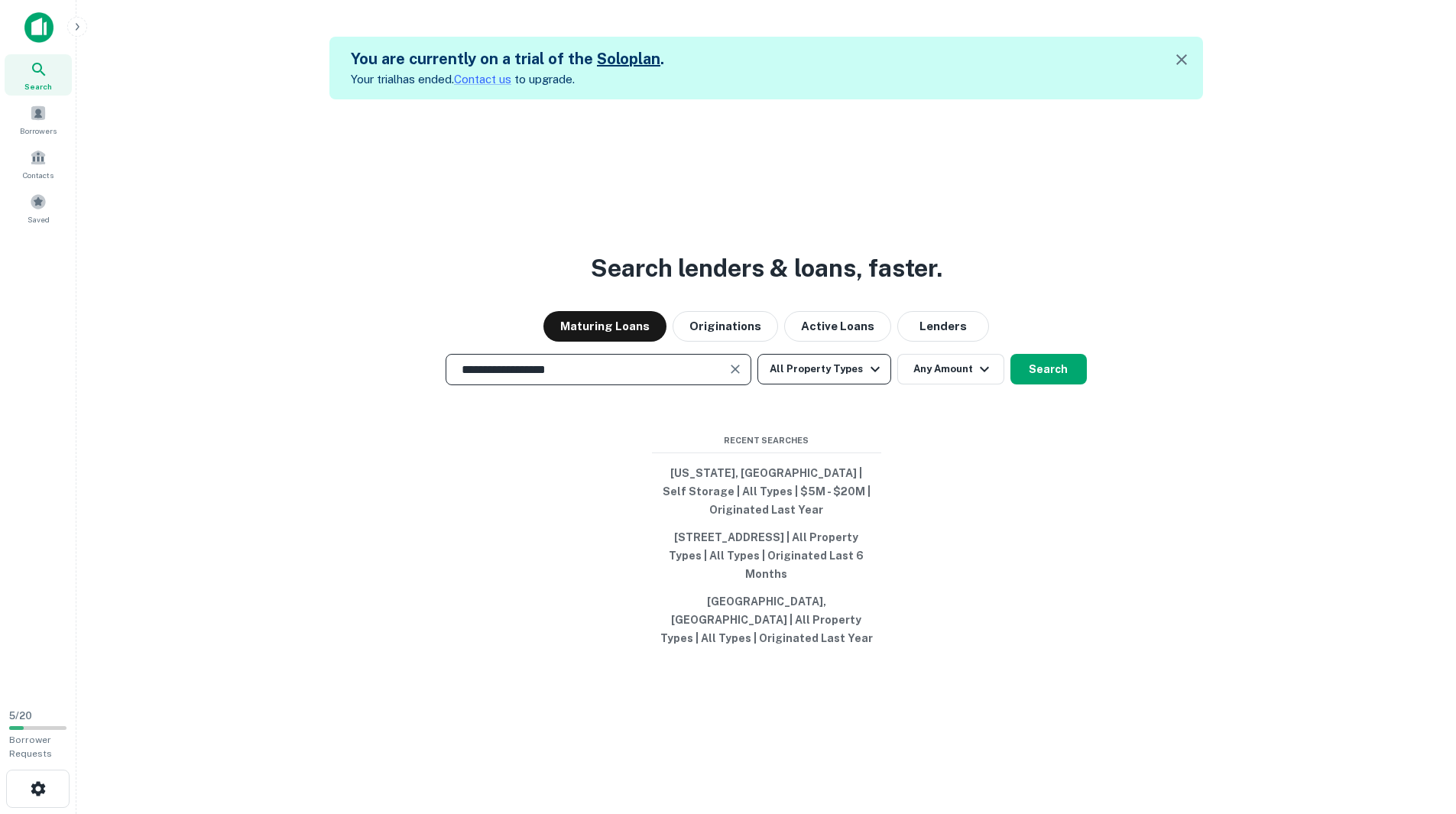
type input "**********"
click at [849, 382] on button "All Property Types" at bounding box center [823, 369] width 133 height 30
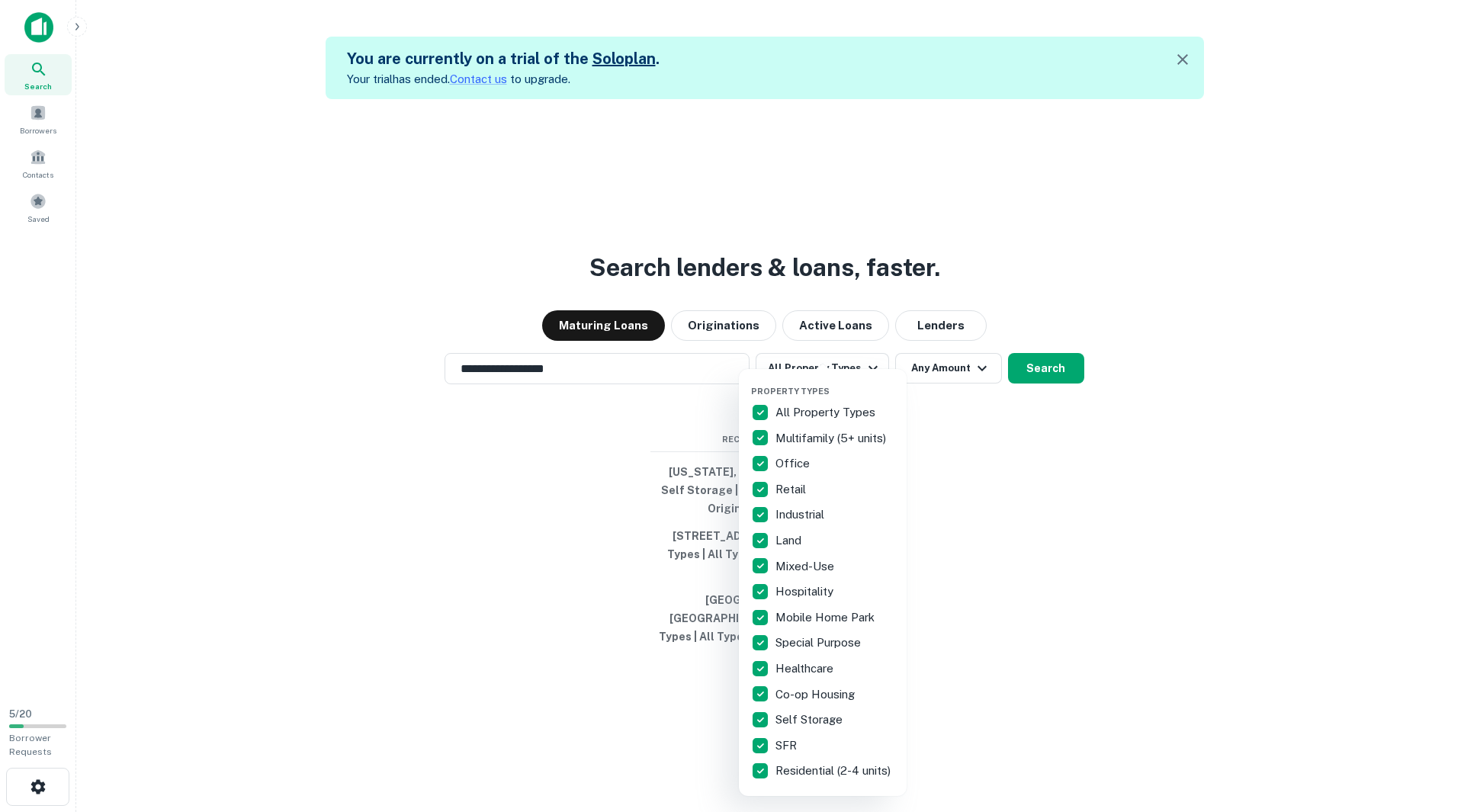
click at [806, 412] on p "All Property Types" at bounding box center [827, 412] width 103 height 19
click at [798, 518] on p "Industrial" at bounding box center [801, 514] width 51 height 19
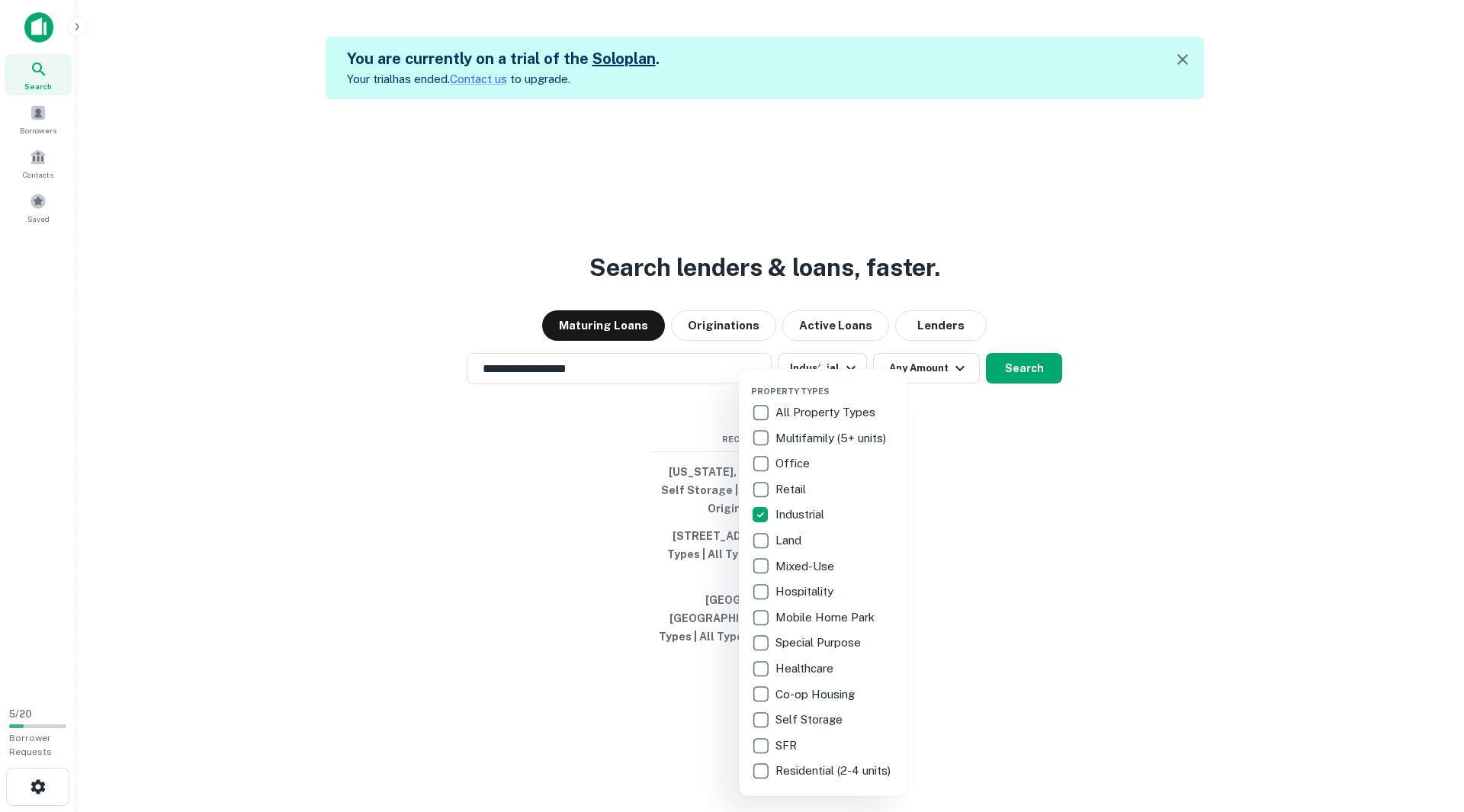
click at [930, 394] on div at bounding box center [732, 406] width 1464 height 812
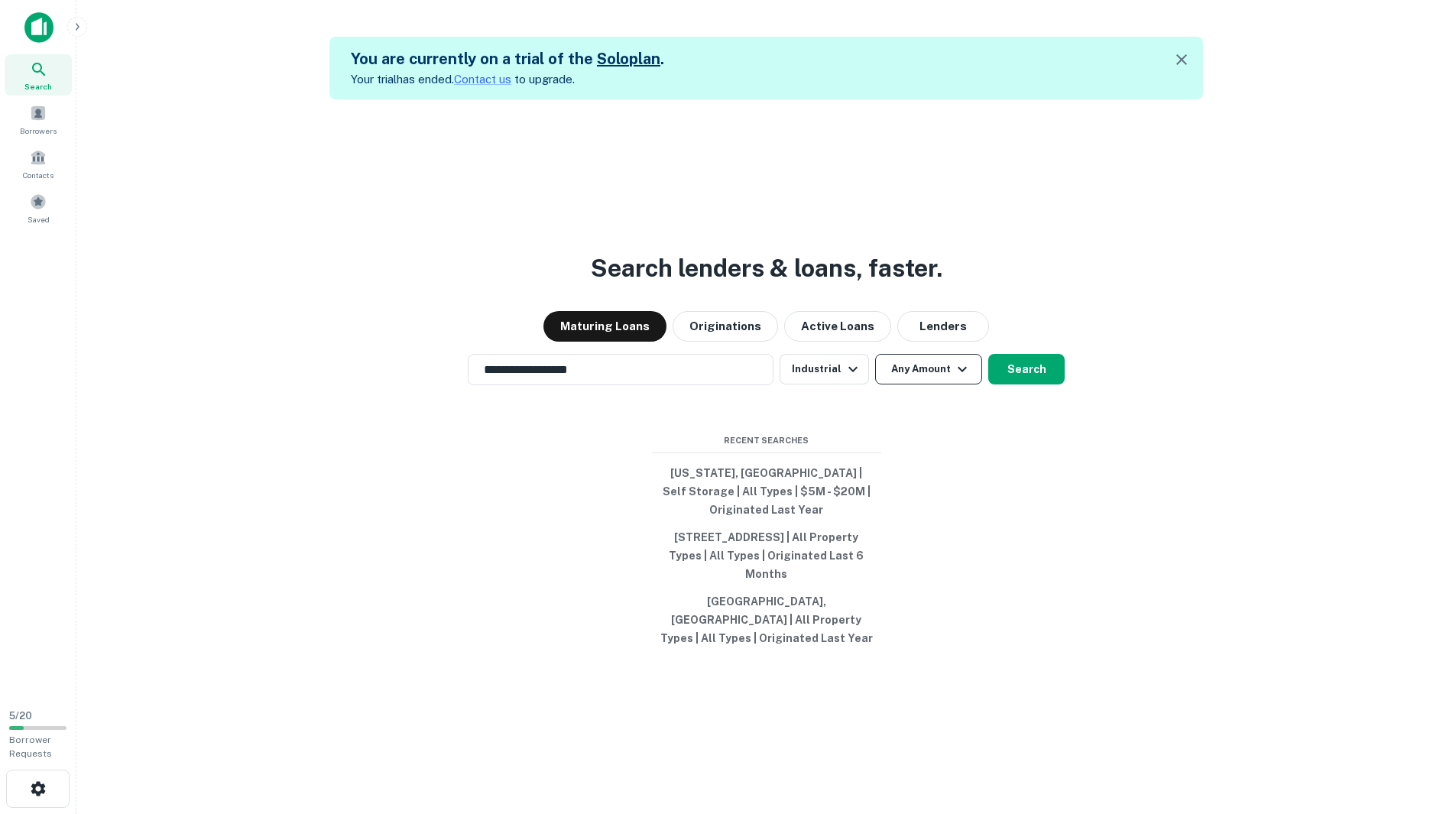
click at [933, 384] on button "Any Amount" at bounding box center [928, 369] width 107 height 30
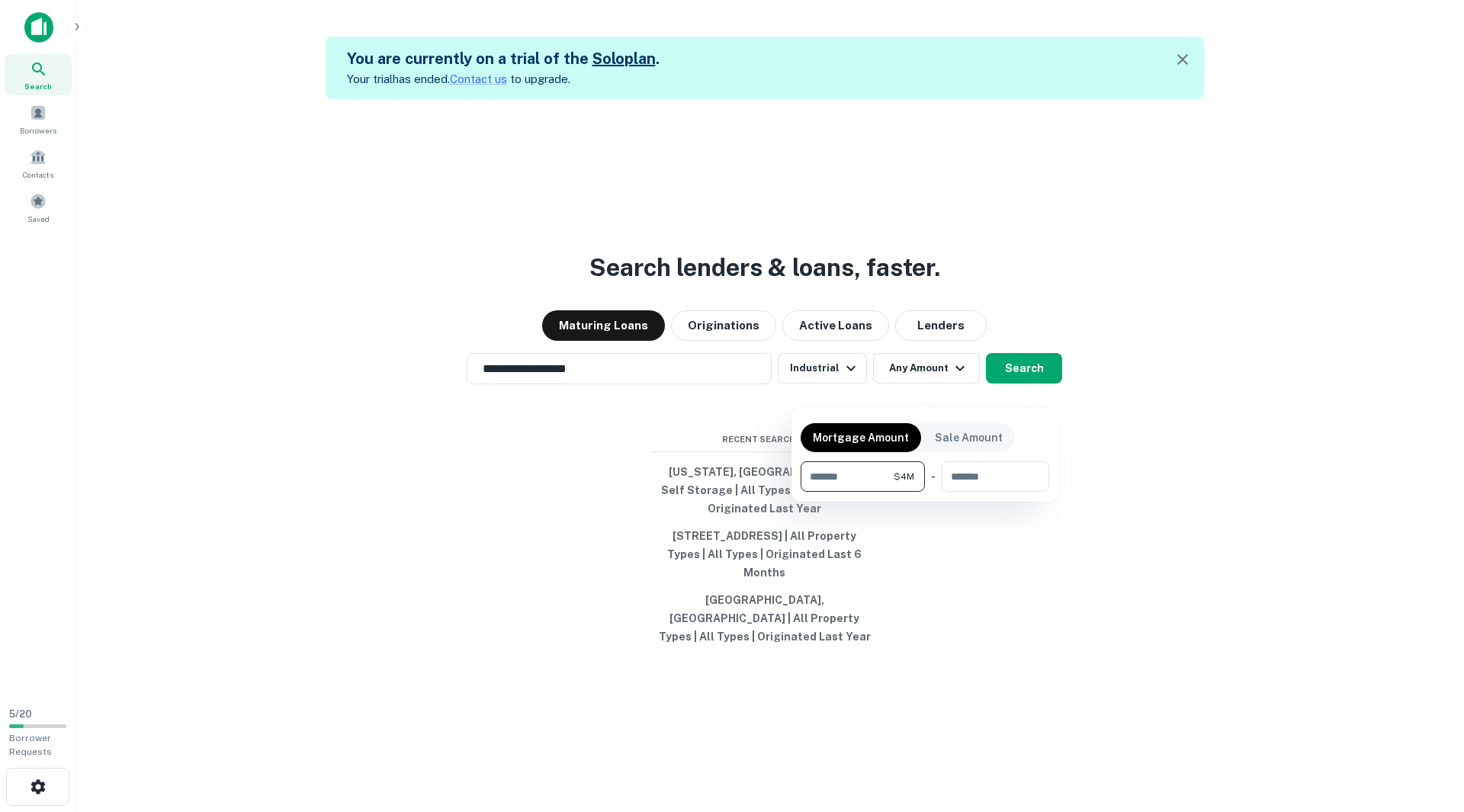
type input "*******"
click at [975, 479] on input "********" at bounding box center [971, 477] width 81 height 30
type input "********"
click at [1024, 382] on div at bounding box center [732, 406] width 1464 height 812
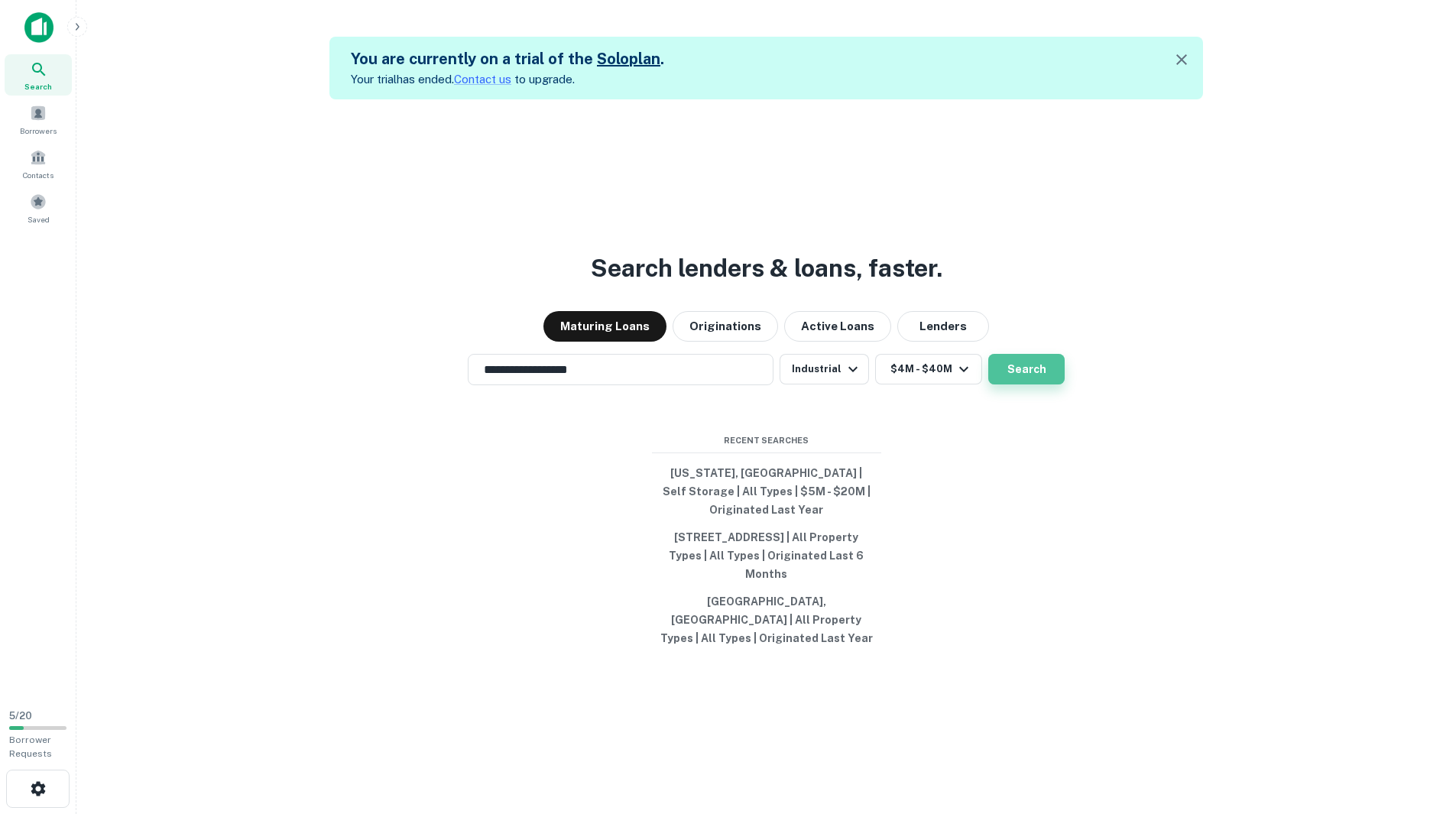
click at [1047, 384] on button "Search" at bounding box center [1026, 369] width 77 height 30
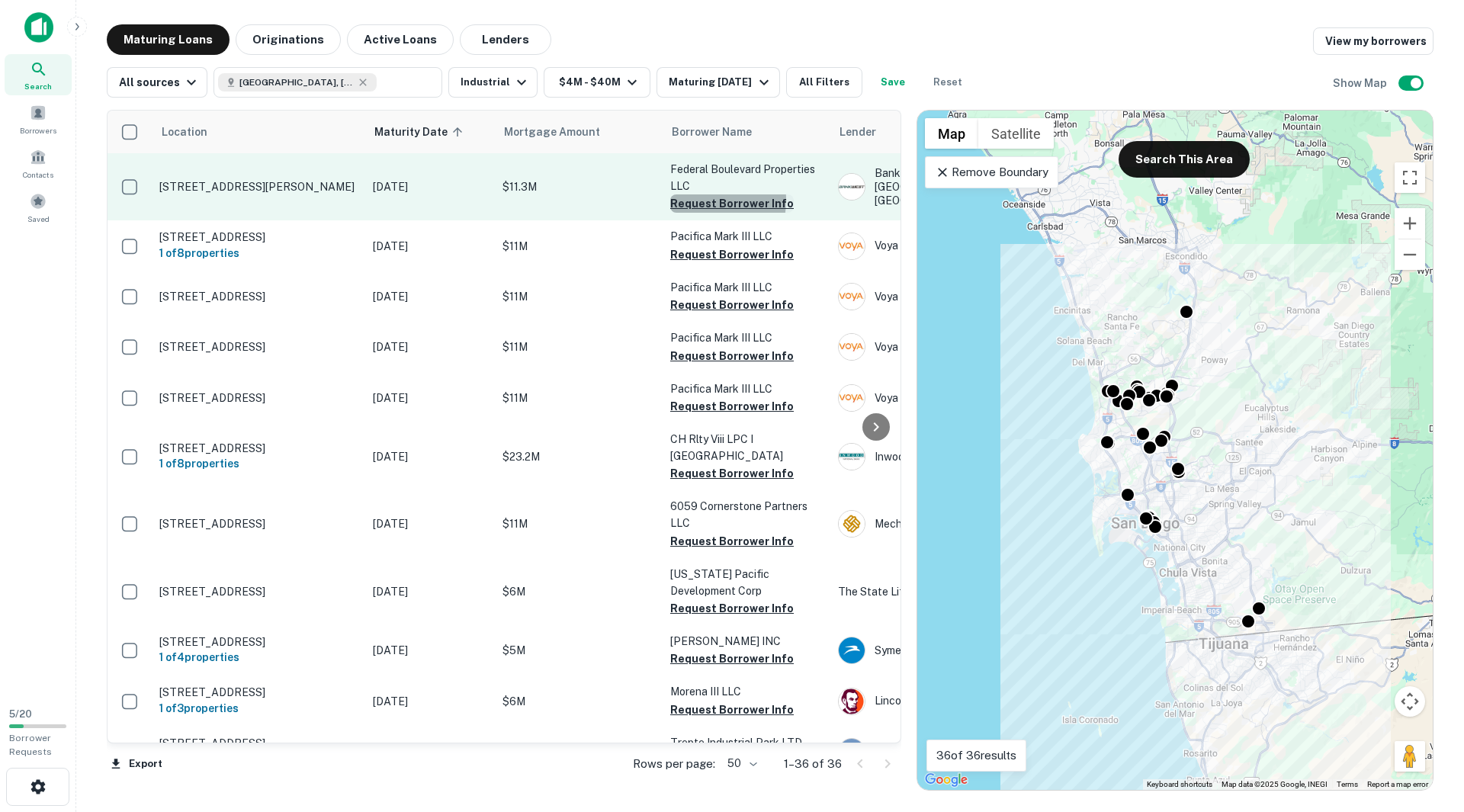
click at [699, 200] on button "Request Borrower Info" at bounding box center [732, 203] width 123 height 19
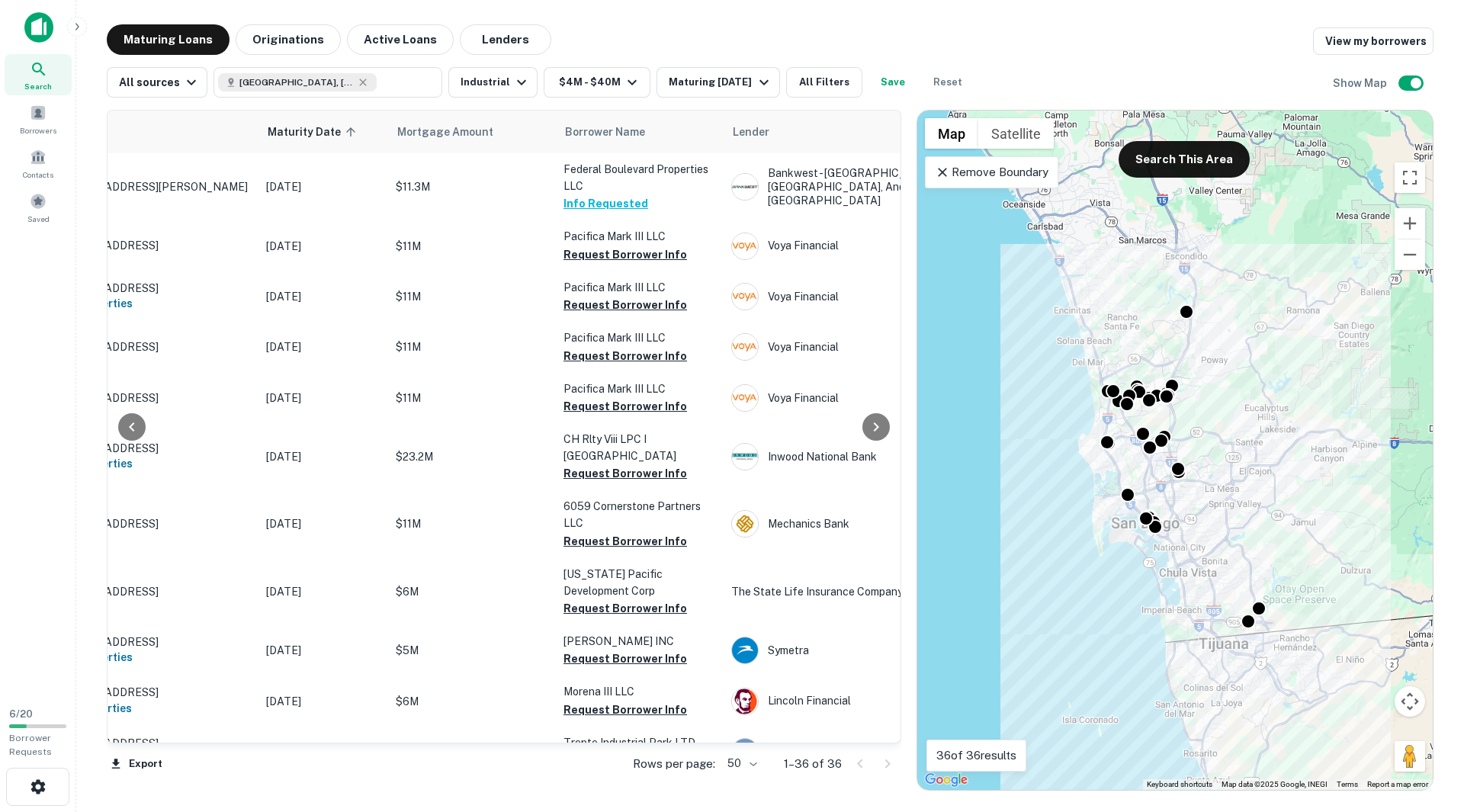
scroll to position [0, 109]
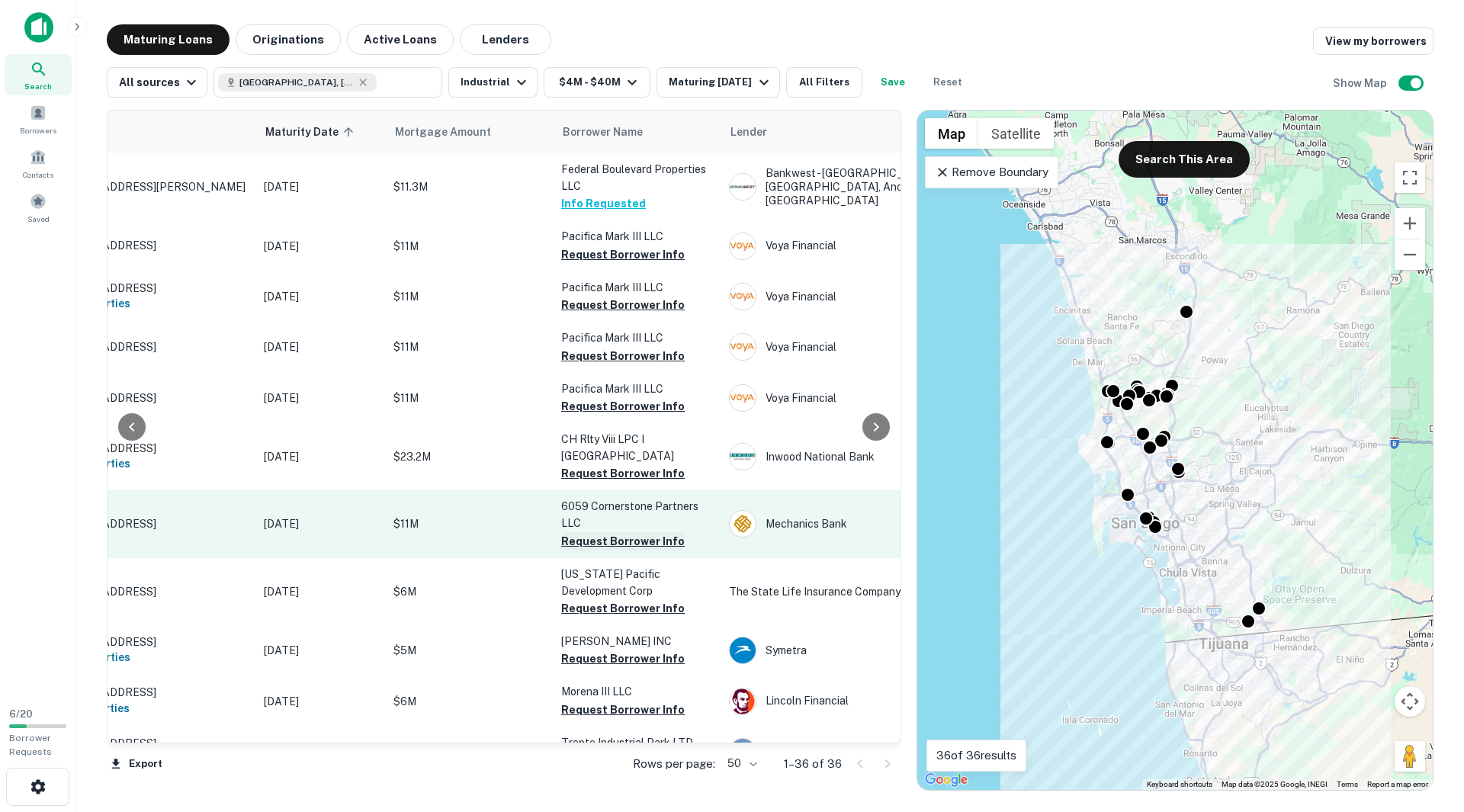
click at [598, 540] on button "Request Borrower Info" at bounding box center [622, 540] width 123 height 19
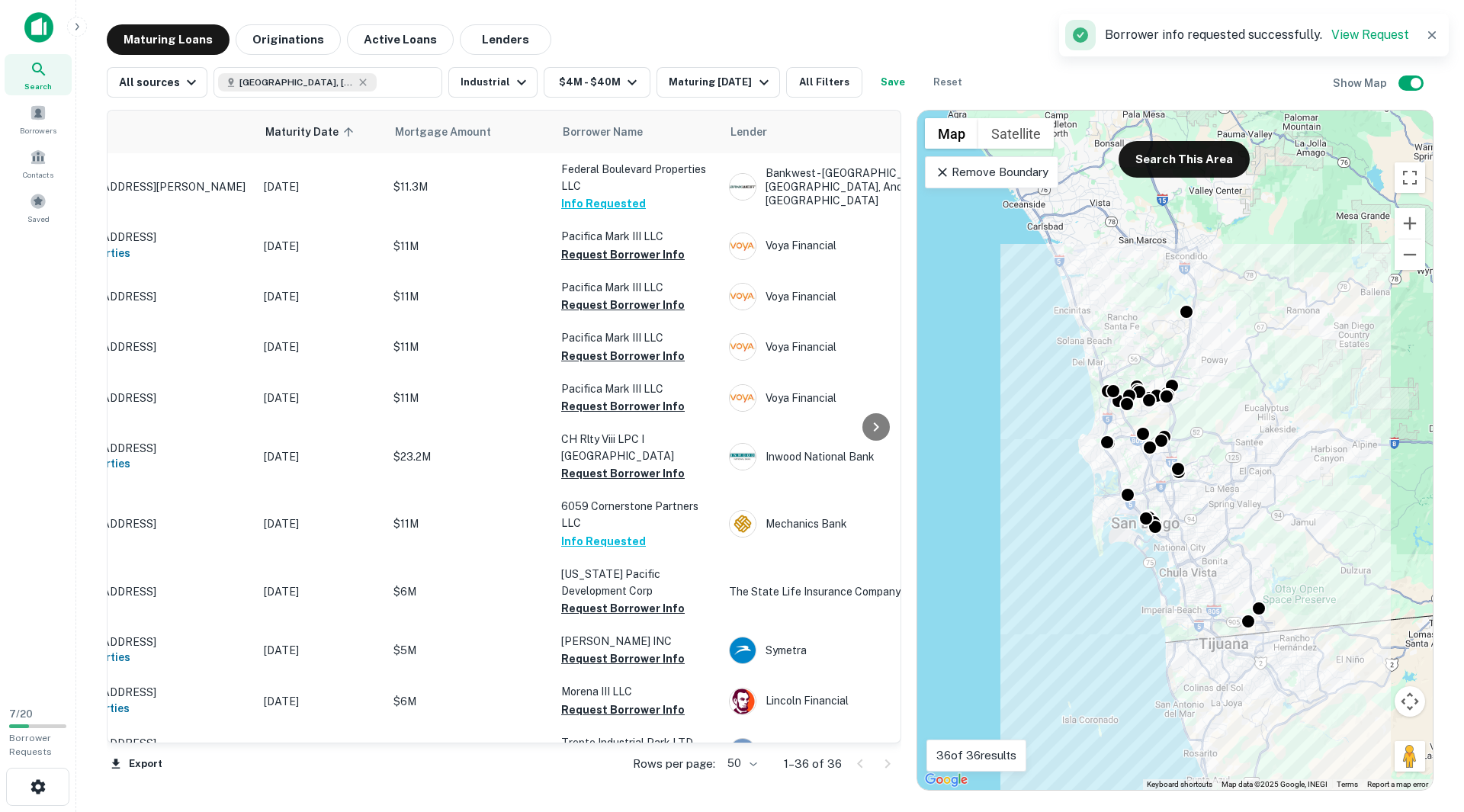
scroll to position [0, 0]
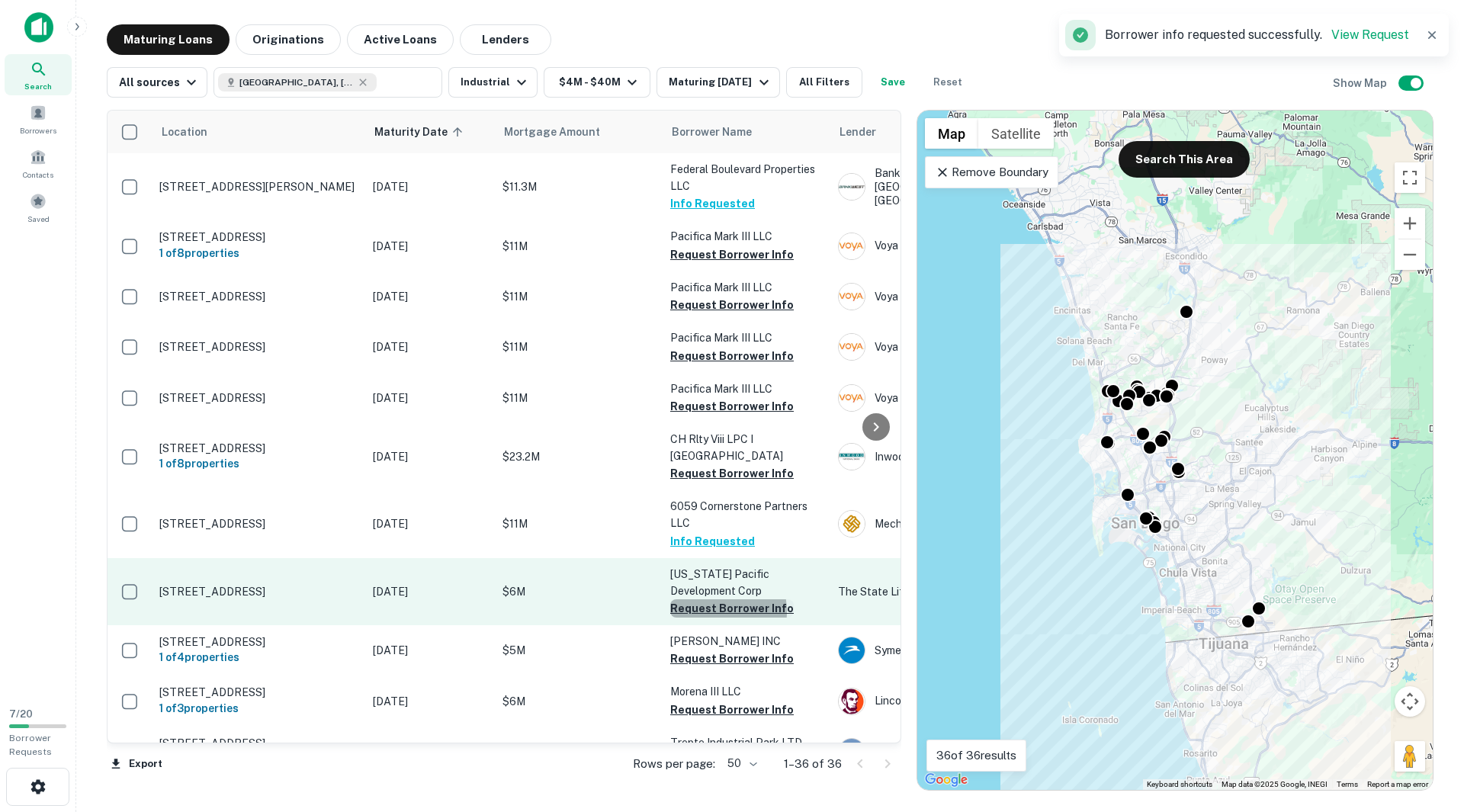
click at [714, 611] on button "Request Borrower Info" at bounding box center [732, 608] width 123 height 19
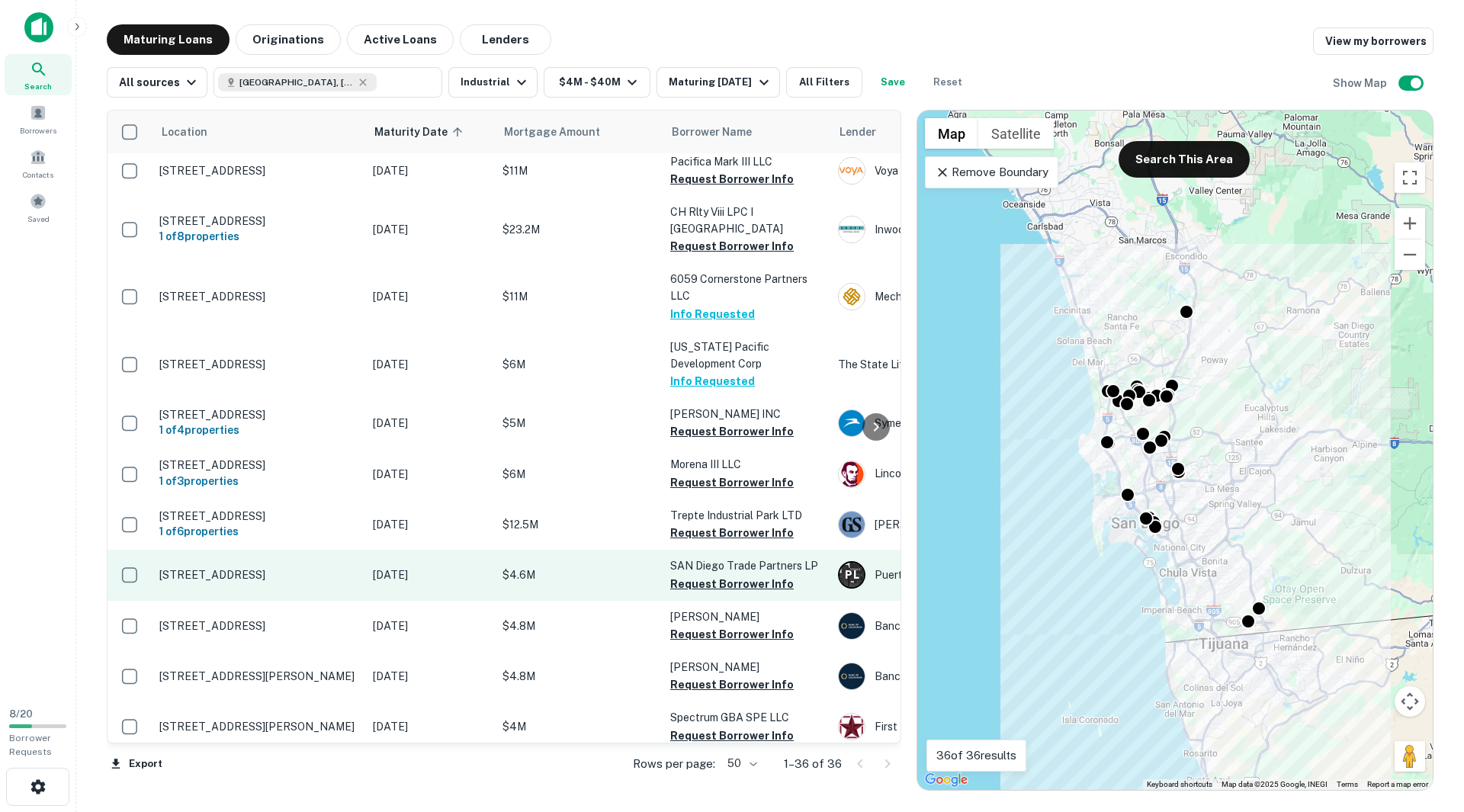
scroll to position [229, 0]
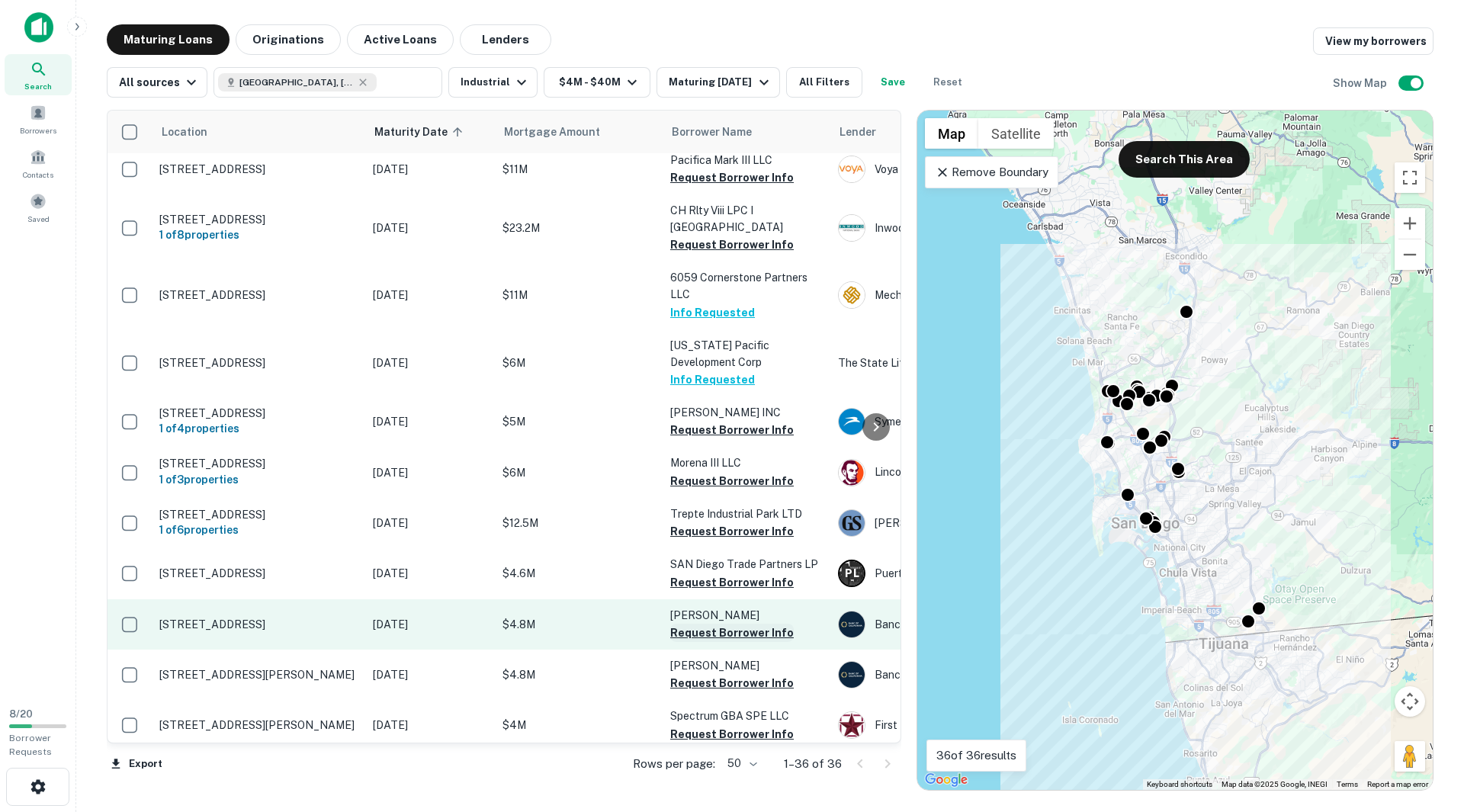
click at [697, 634] on button "Request Borrower Info" at bounding box center [732, 632] width 123 height 19
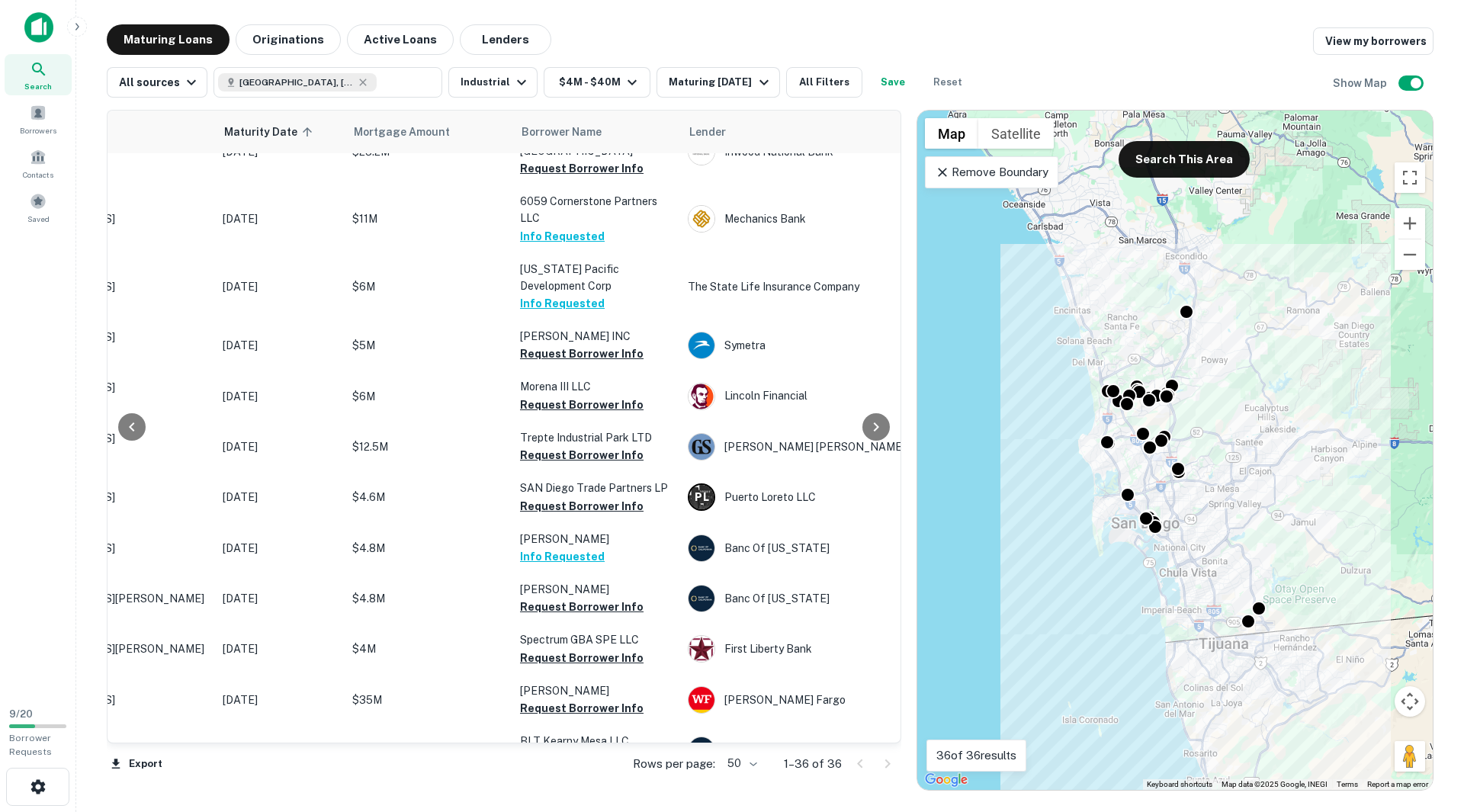
scroll to position [305, 170]
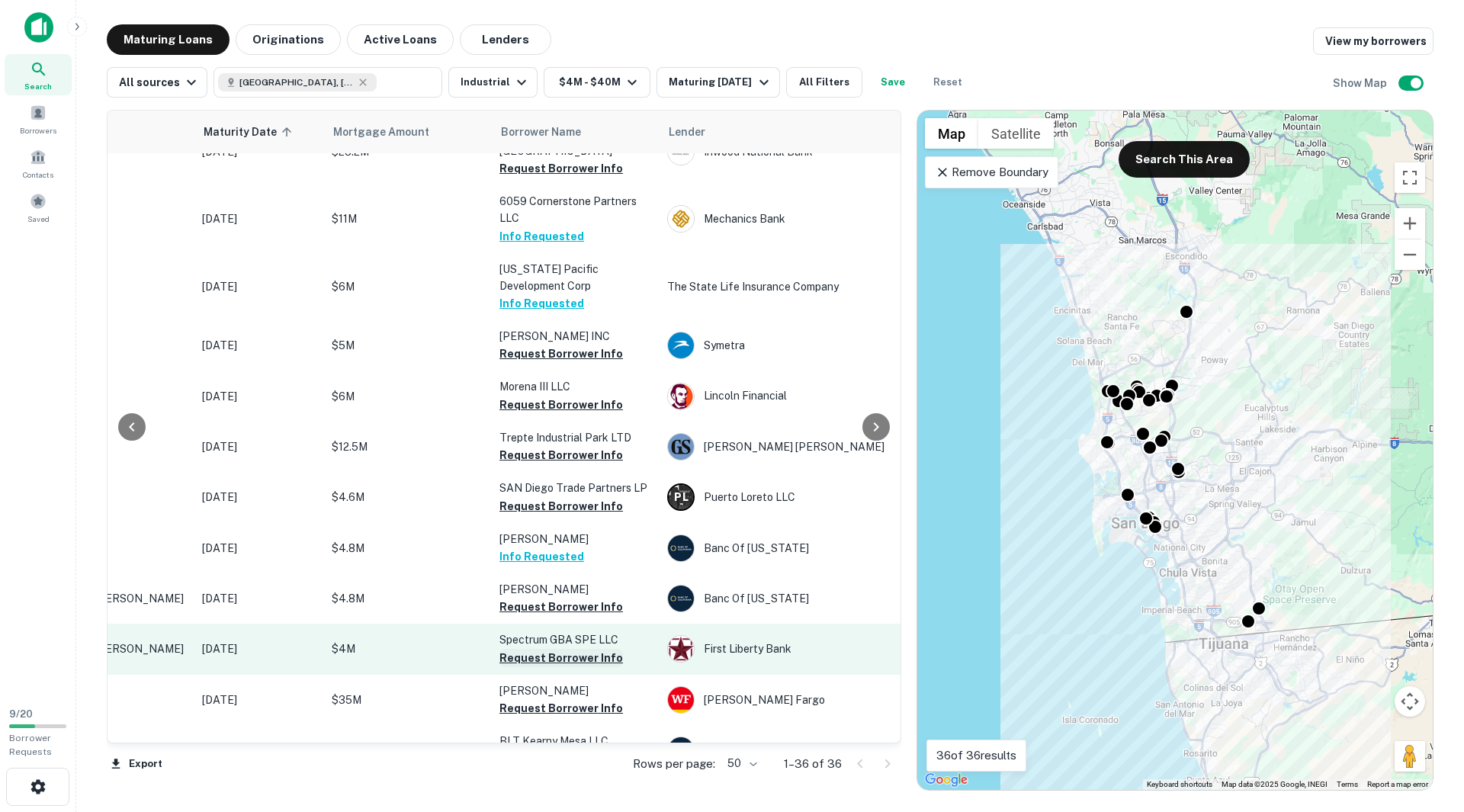
click at [534, 656] on button "Request Borrower Info" at bounding box center [561, 658] width 123 height 19
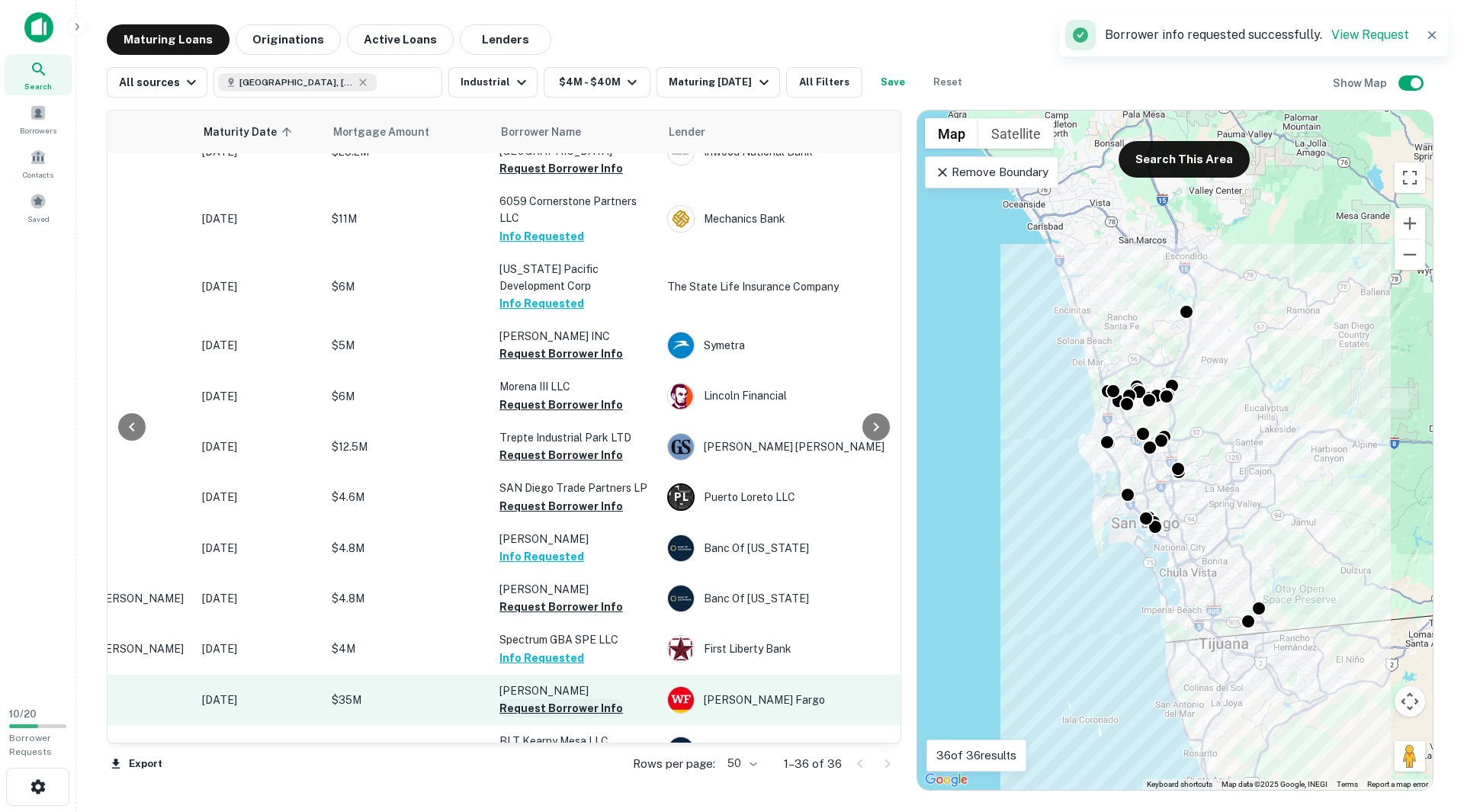
click at [541, 710] on button "Request Borrower Info" at bounding box center [561, 708] width 123 height 19
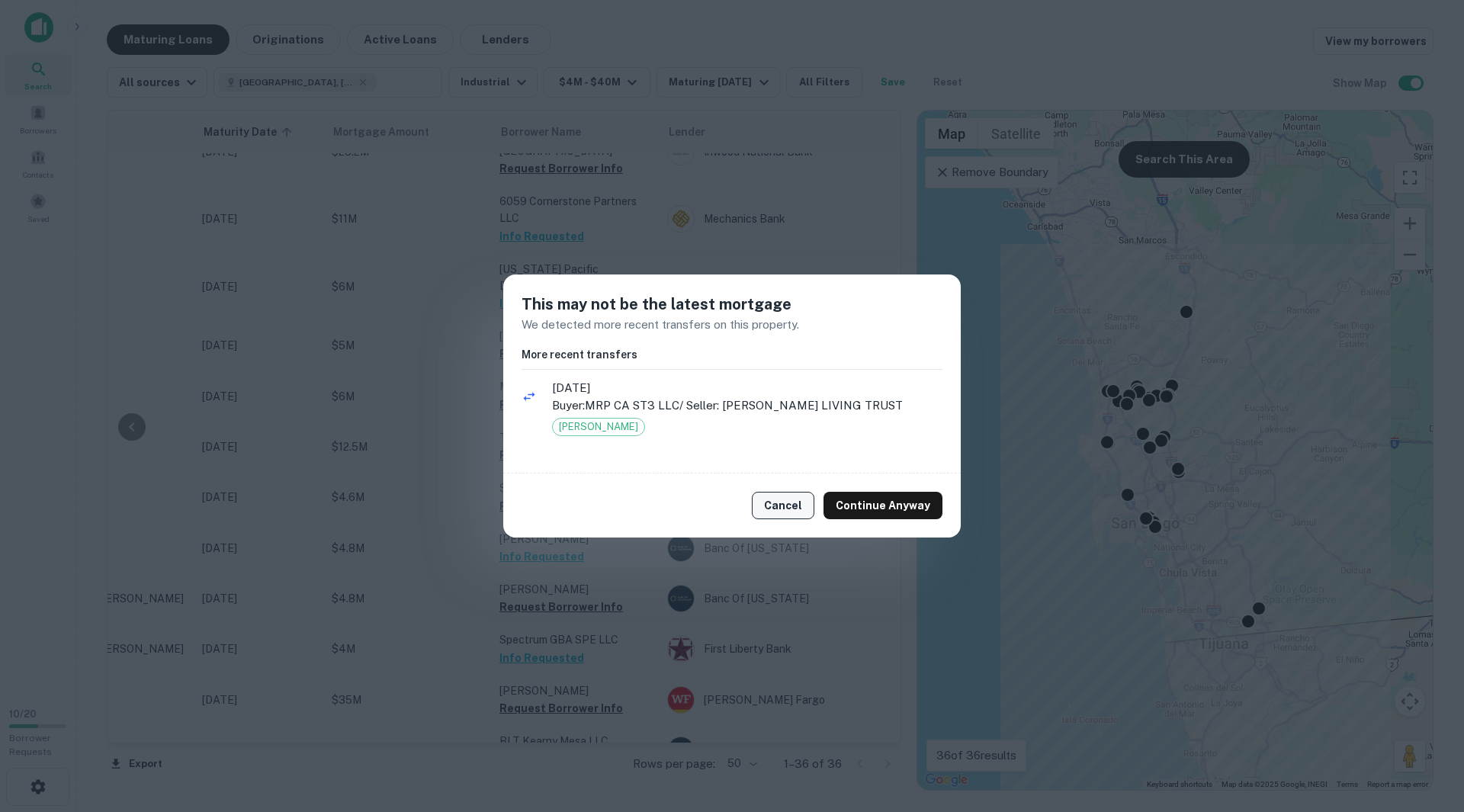
click at [795, 507] on button "Cancel" at bounding box center [783, 505] width 62 height 28
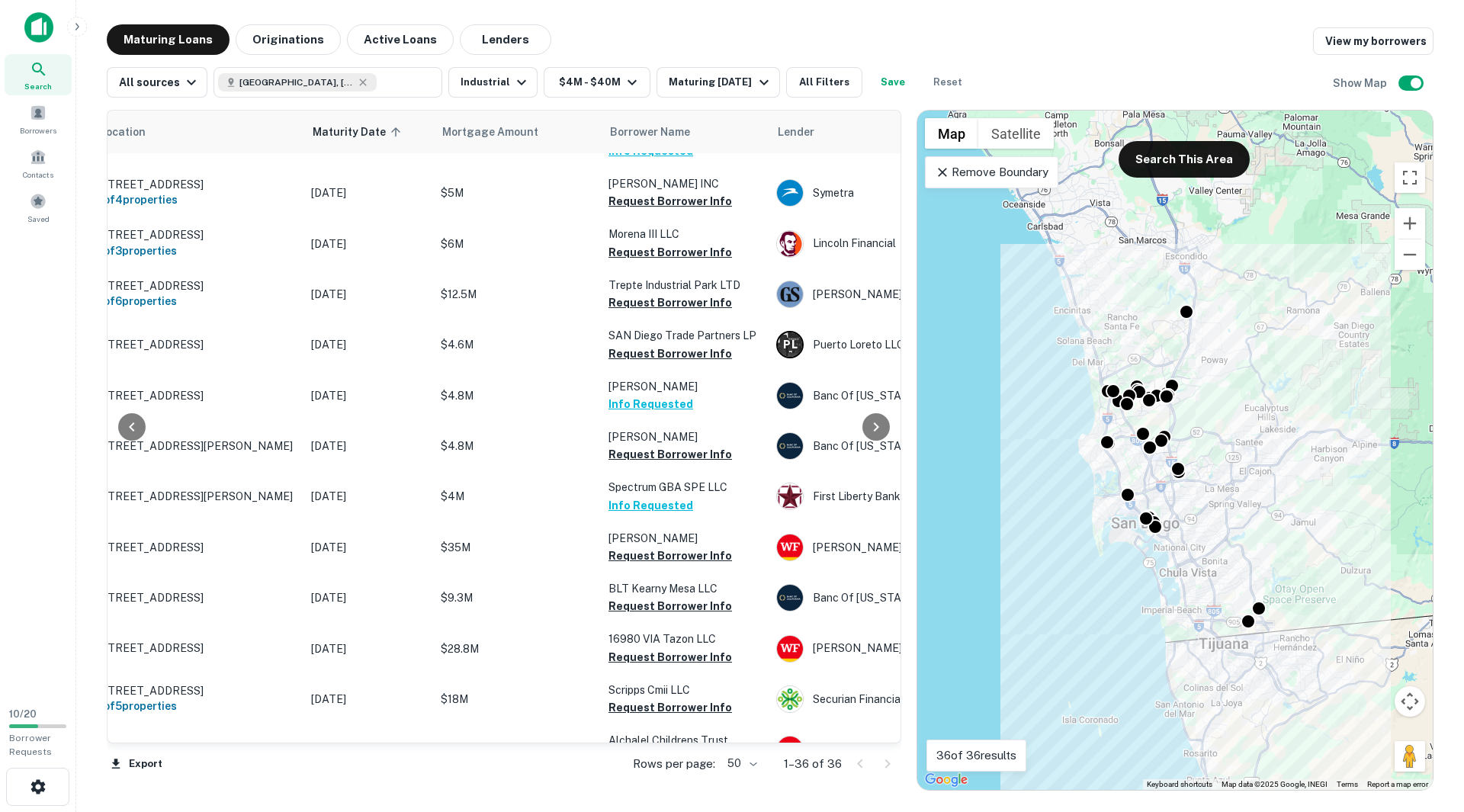
scroll to position [457, 0]
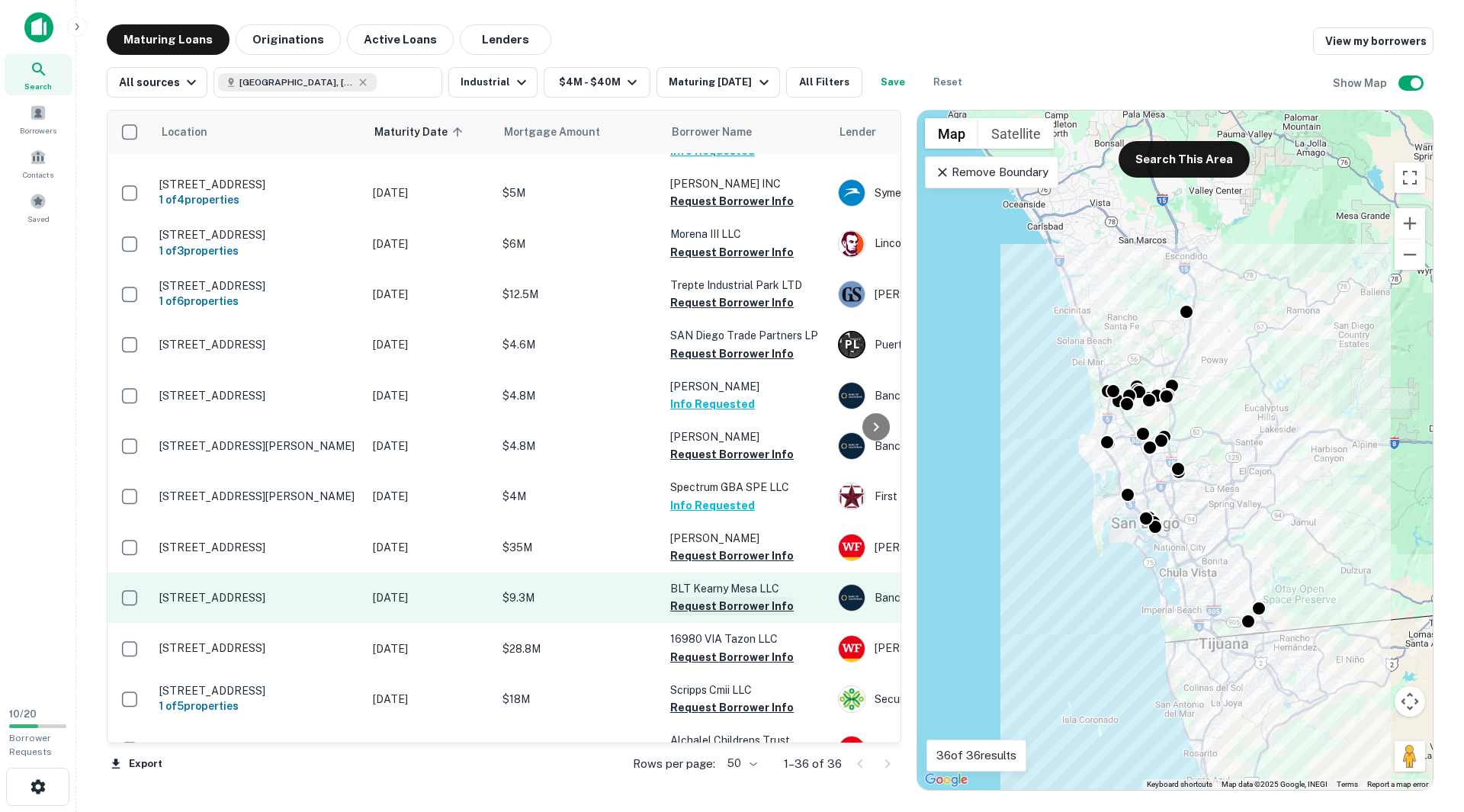
click at [716, 605] on button "Request Borrower Info" at bounding box center [732, 605] width 123 height 19
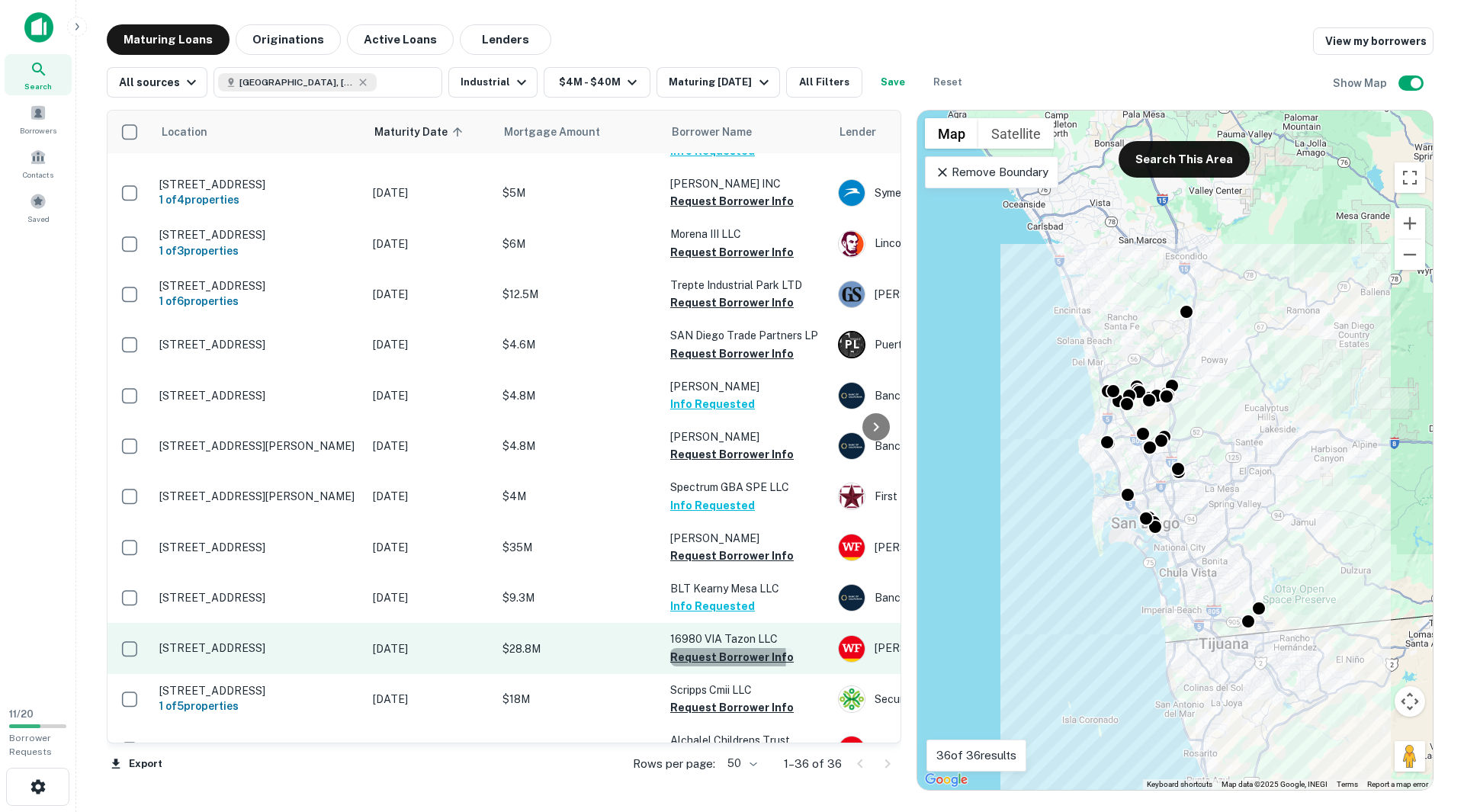
click at [709, 658] on button "Request Borrower Info" at bounding box center [732, 657] width 123 height 19
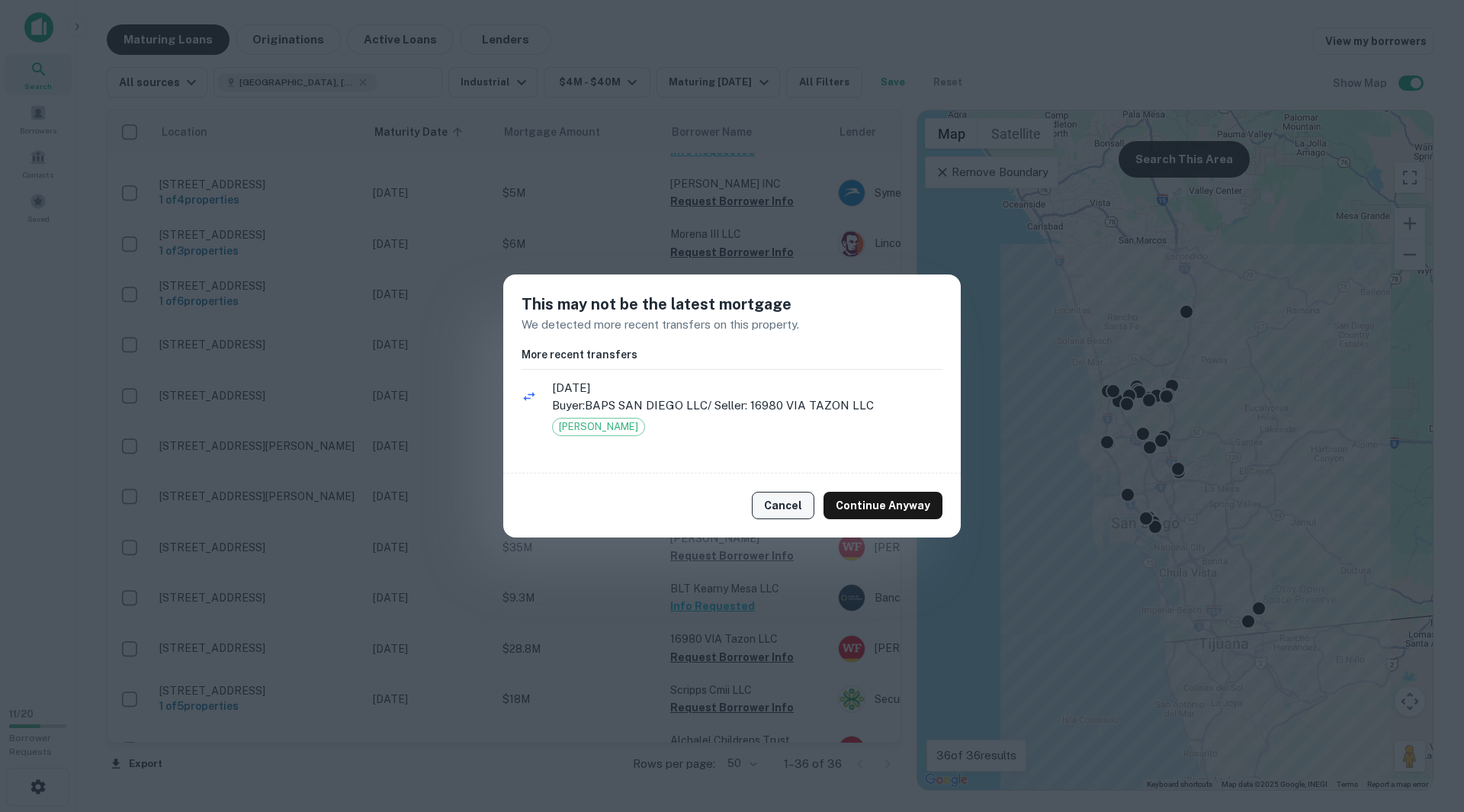
click at [770, 506] on button "Cancel" at bounding box center [783, 505] width 62 height 28
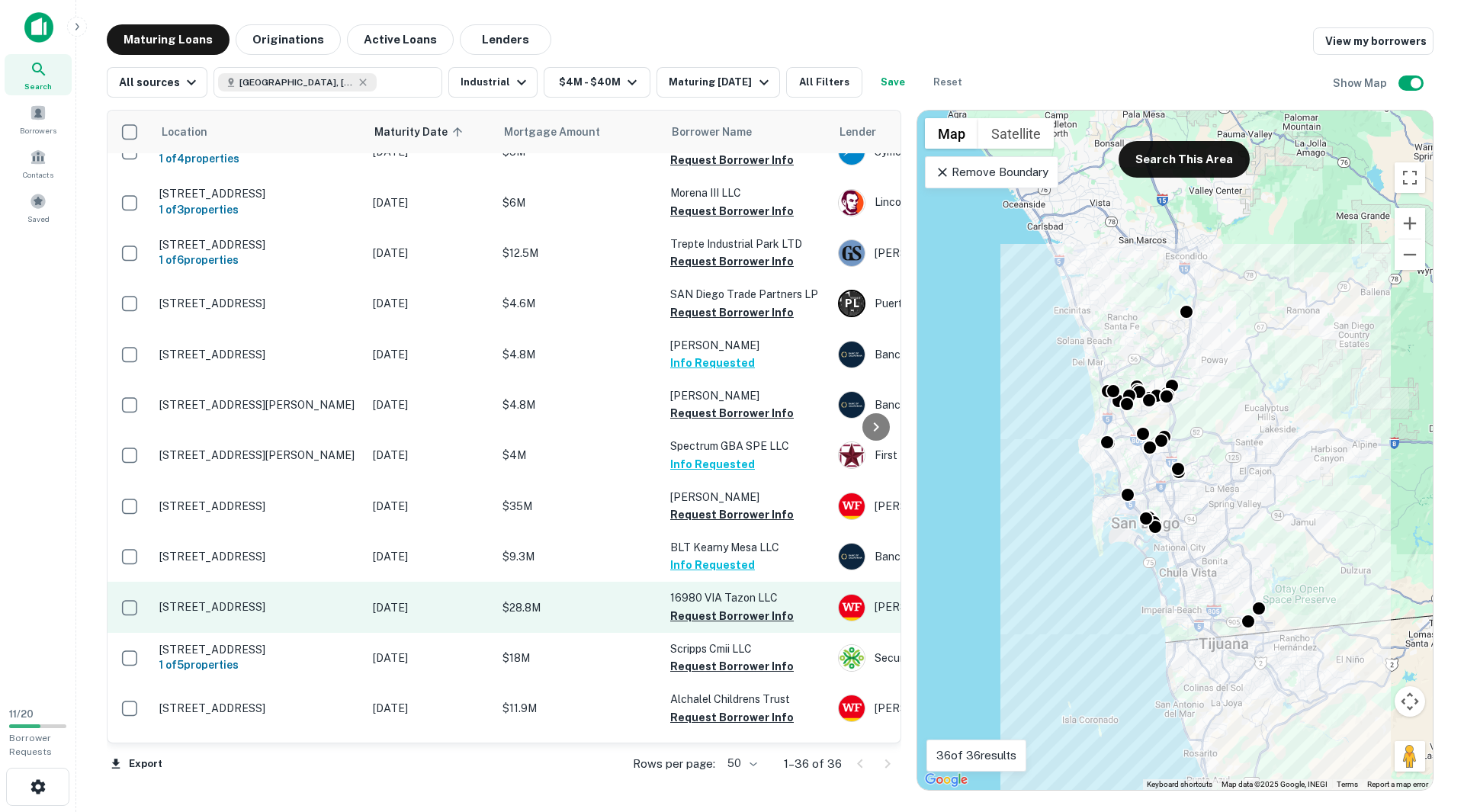
scroll to position [533, 0]
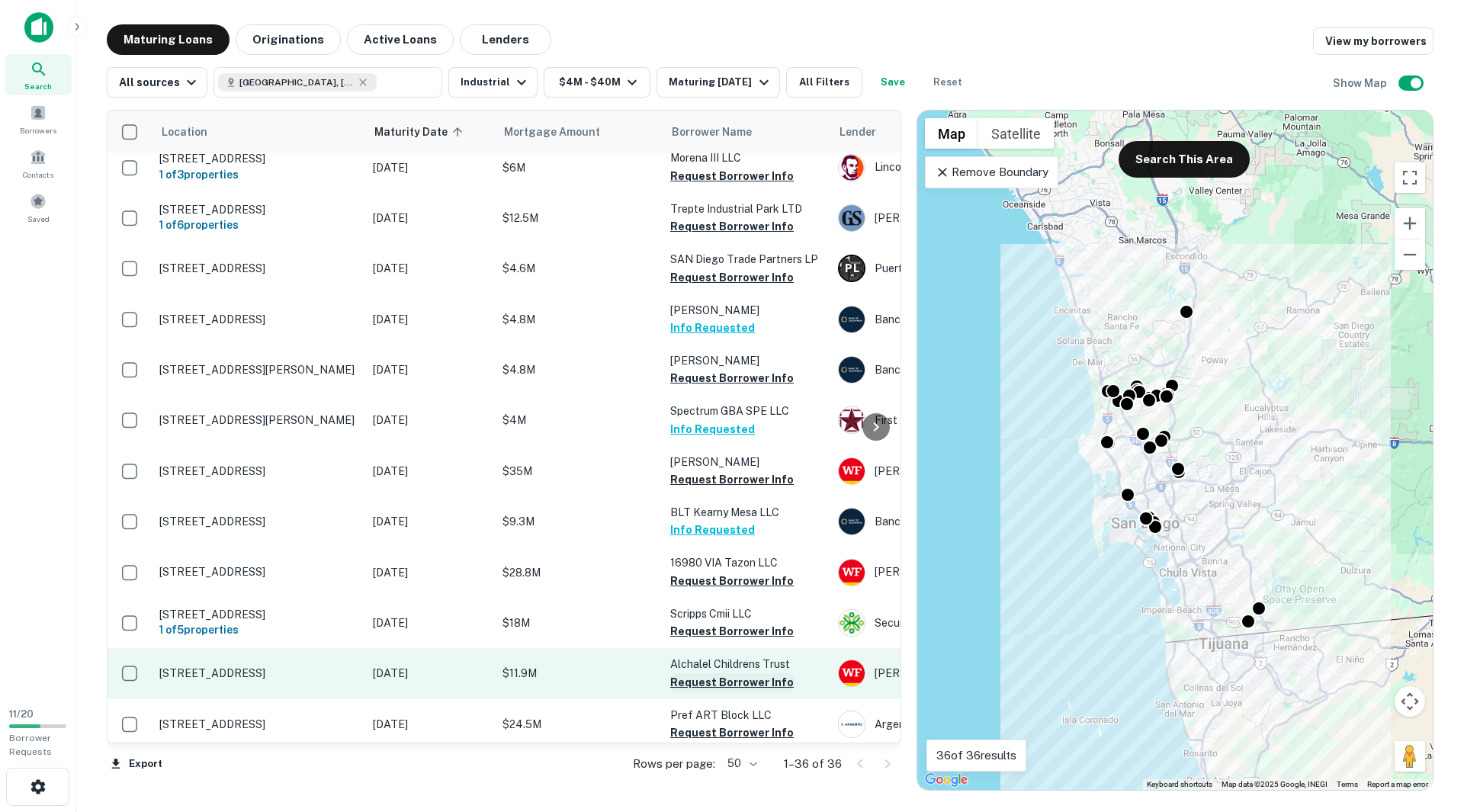
click at [716, 691] on button "Request Borrower Info" at bounding box center [732, 682] width 123 height 19
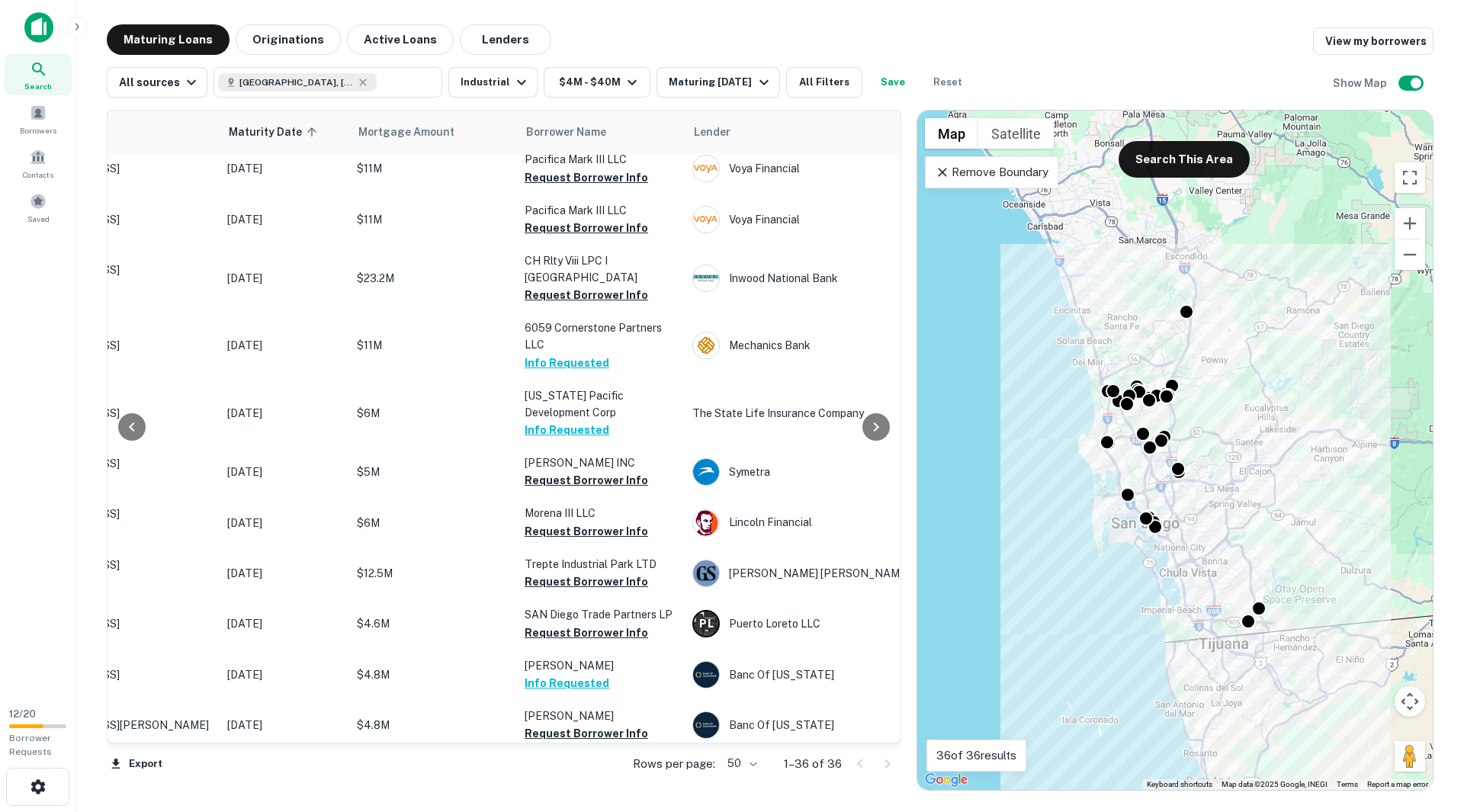
scroll to position [76, 146]
